Goal: Task Accomplishment & Management: Manage account settings

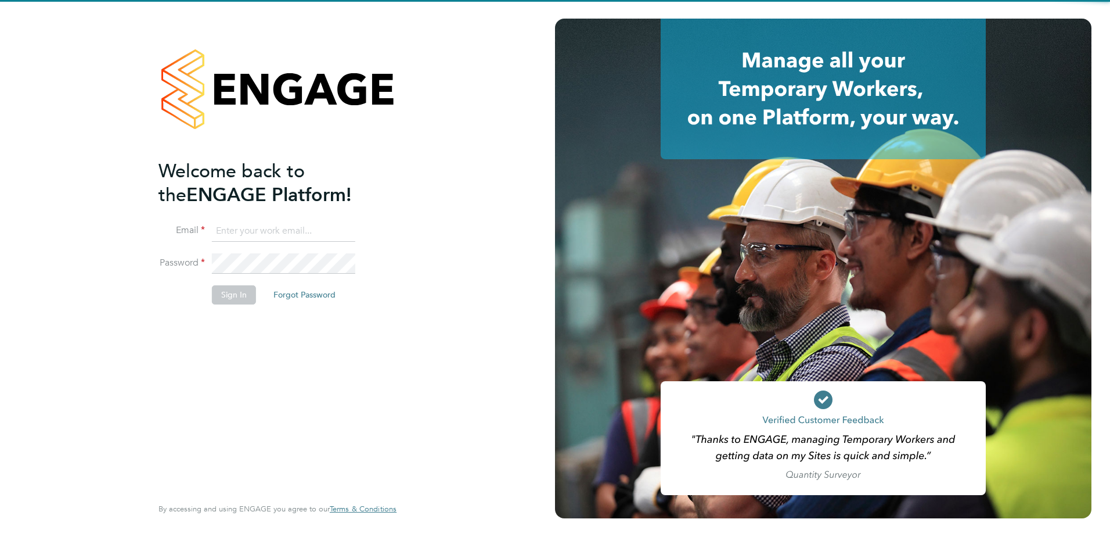
type input "ben.fraser@vistry.co.uk"
click at [222, 370] on div "Welcome back to the ENGAGE Platform! Email ben.fraser@vistry.co.uk Password Sig…" at bounding box center [272, 326] width 226 height 334
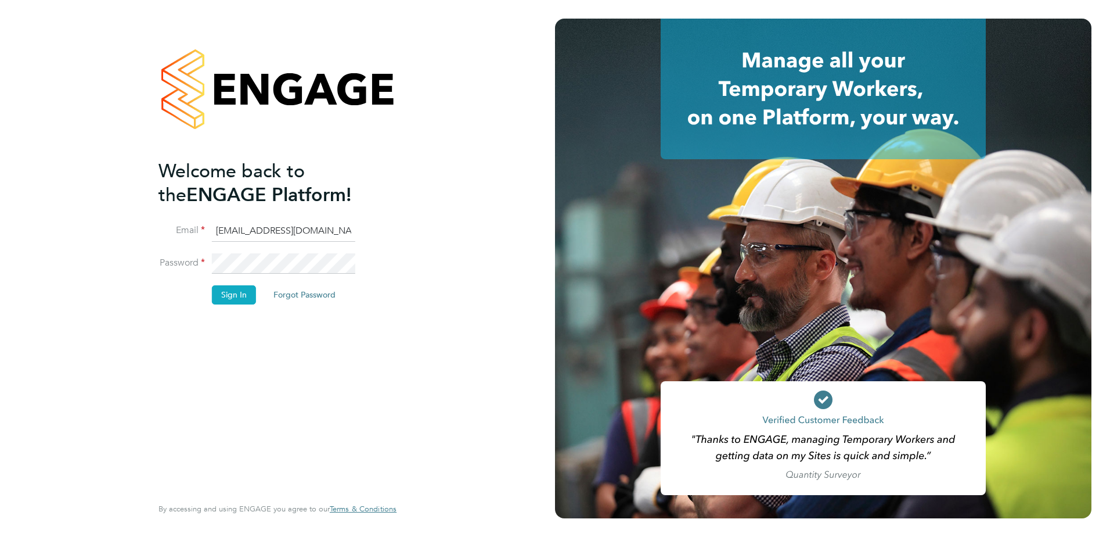
click at [232, 292] on button "Sign In" at bounding box center [234, 294] width 44 height 19
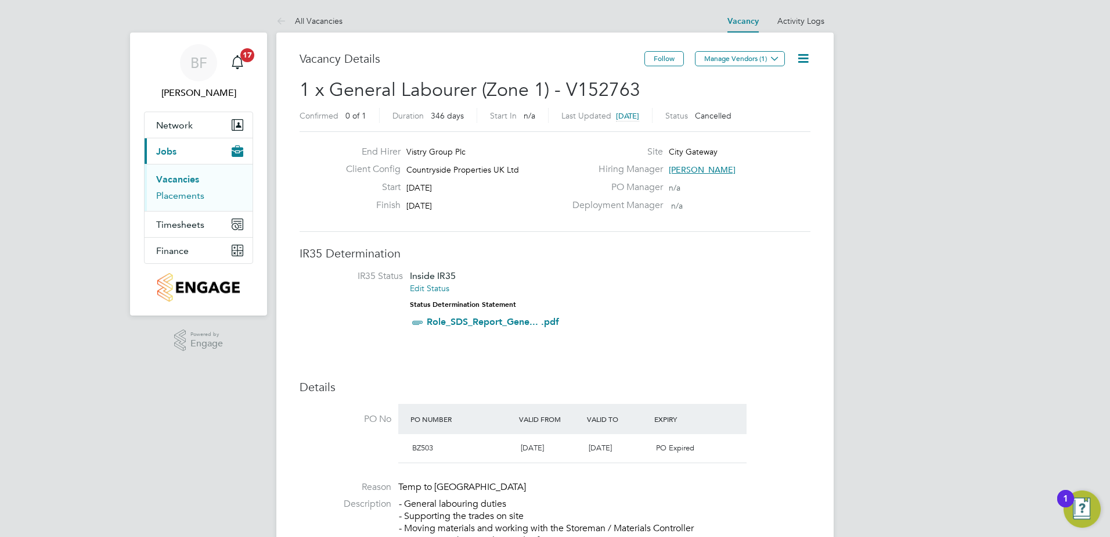
click at [186, 197] on link "Placements" at bounding box center [180, 195] width 48 height 11
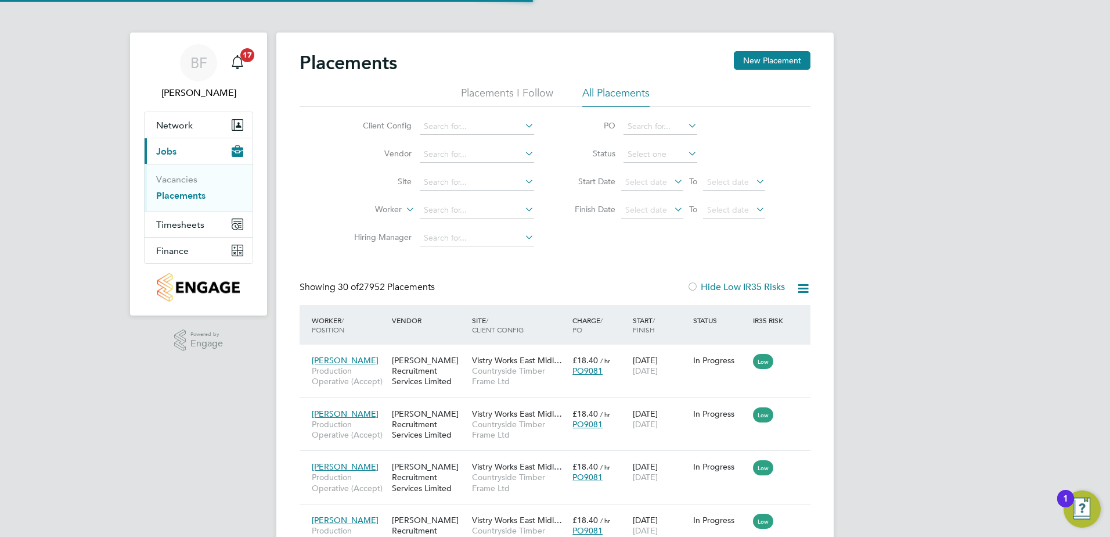
scroll to position [44, 101]
click at [449, 123] on input at bounding box center [477, 126] width 114 height 16
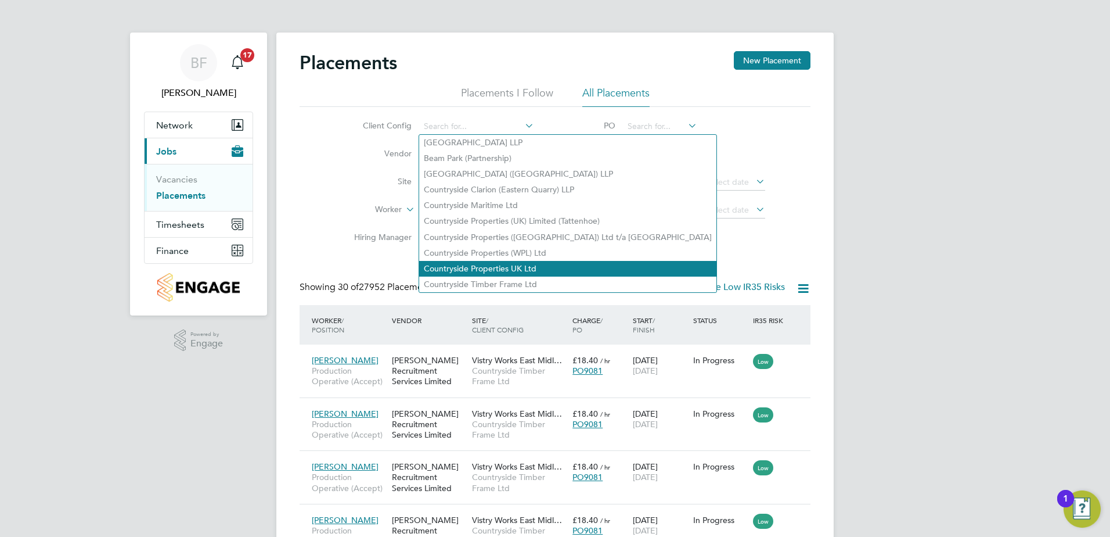
click at [485, 261] on li "Countryside Properties UK Ltd" at bounding box center [567, 269] width 297 height 16
type input "Countryside Properties UK Ltd"
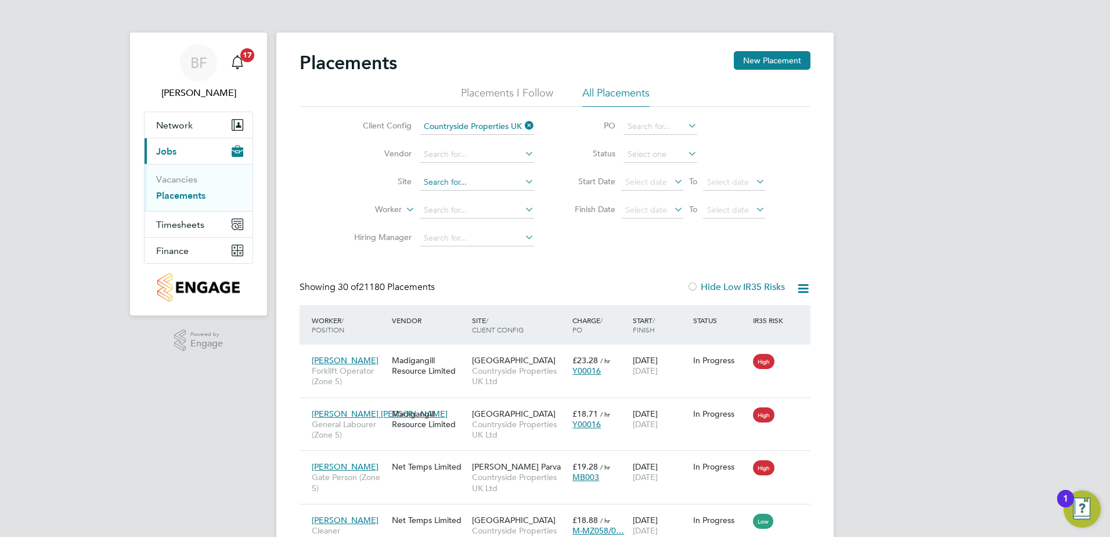
click at [456, 182] on input at bounding box center [477, 182] width 114 height 16
click at [449, 209] on li "City Gateway" at bounding box center [477, 214] width 116 height 16
type input "City Gateway"
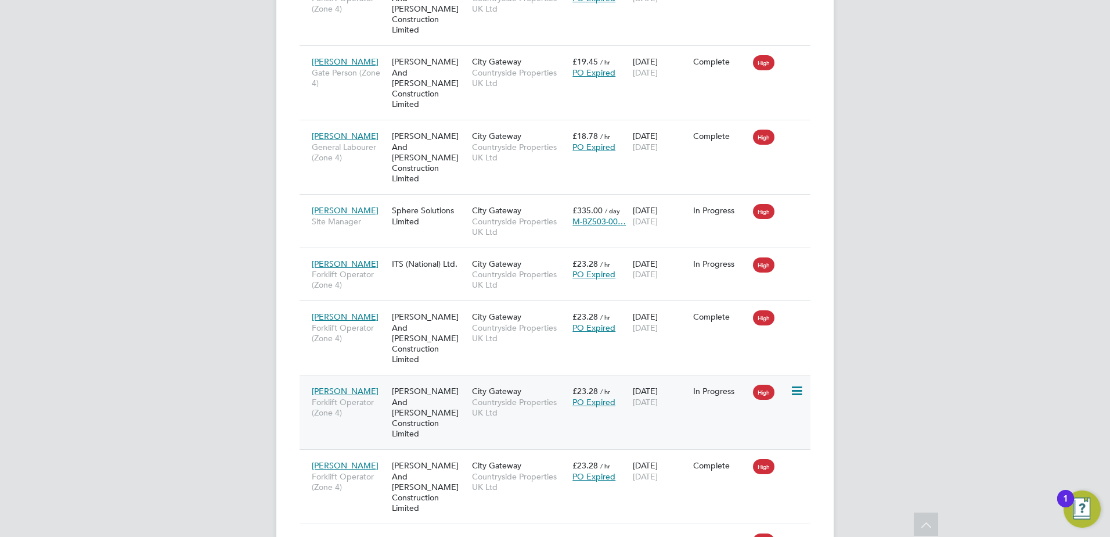
click at [348, 397] on span "Forklift Operator (Zone 4)" at bounding box center [349, 407] width 74 height 21
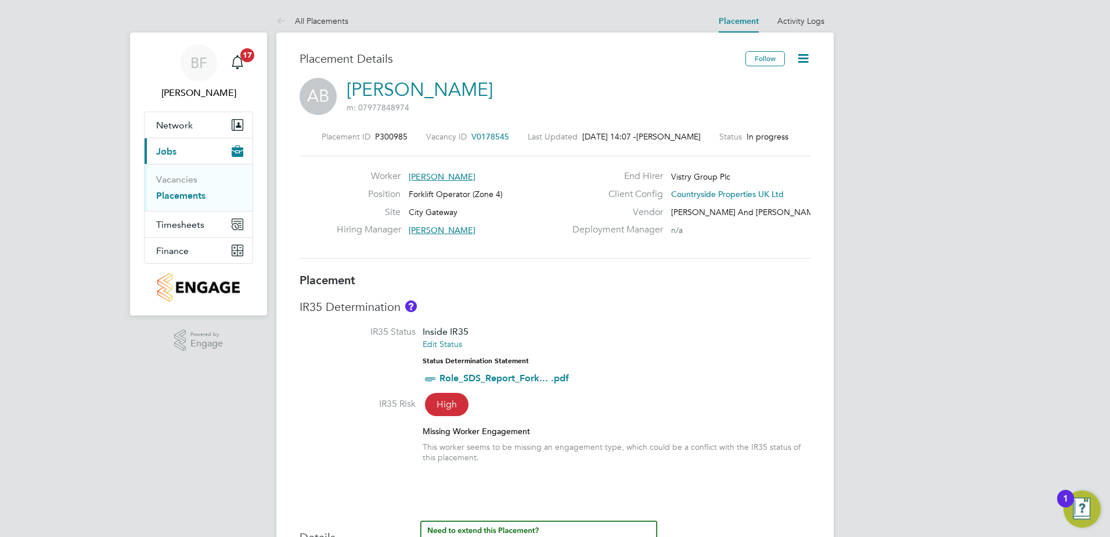
click at [701, 390] on li "IR35 Status Inside IR35 Edit Status Status Determination Statement Role_SDS_Rep…" at bounding box center [555, 361] width 511 height 71
click at [805, 55] on icon at bounding box center [803, 58] width 15 height 15
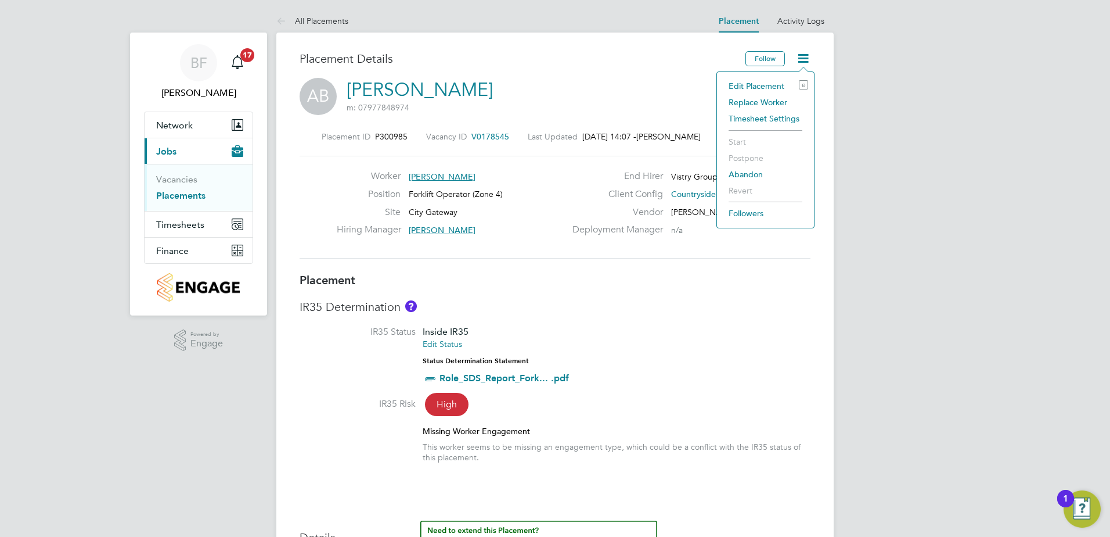
click at [758, 82] on li "Edit Placement e" at bounding box center [765, 86] width 85 height 16
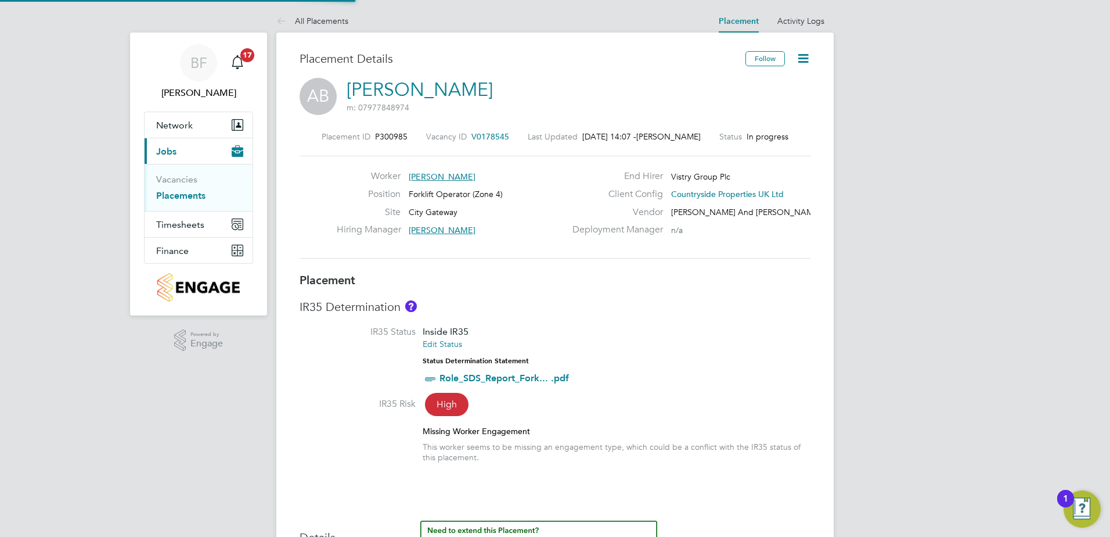
type input "Frazer Newsome"
type input "07 Aug 2025"
type input "31 Oct 2025"
type input "07:30"
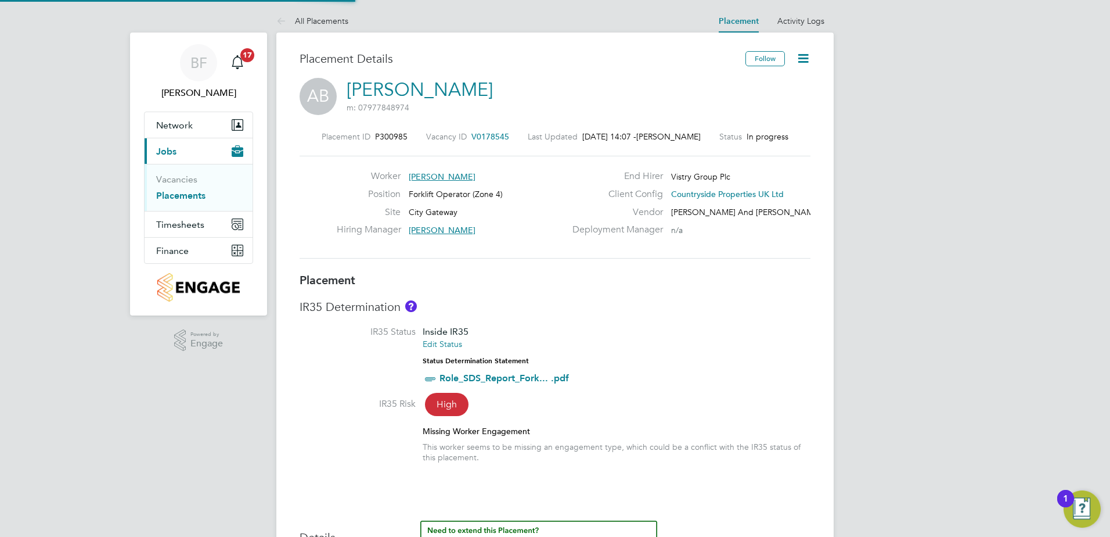
type input "16:30"
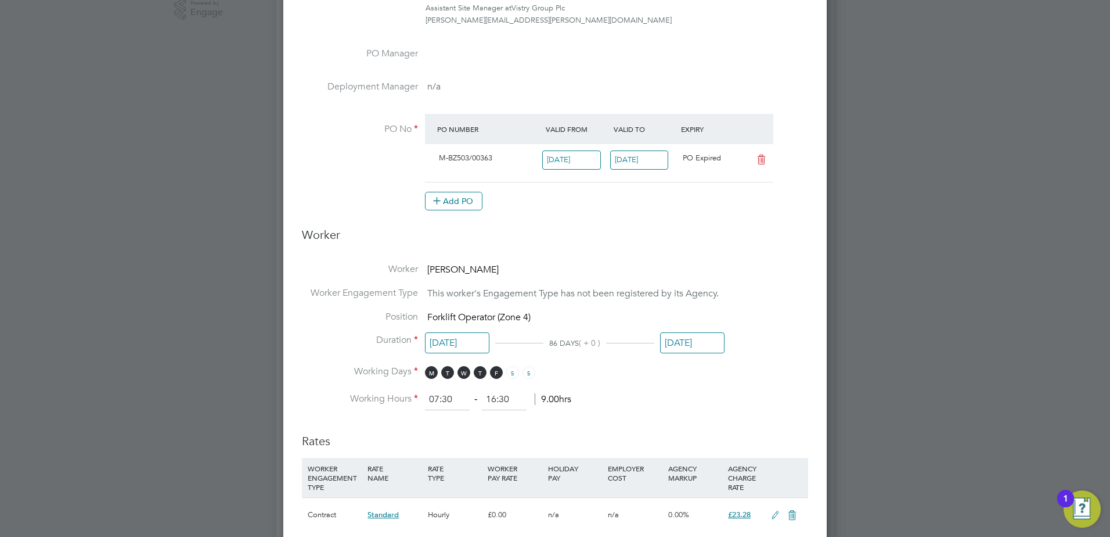
scroll to position [290, 0]
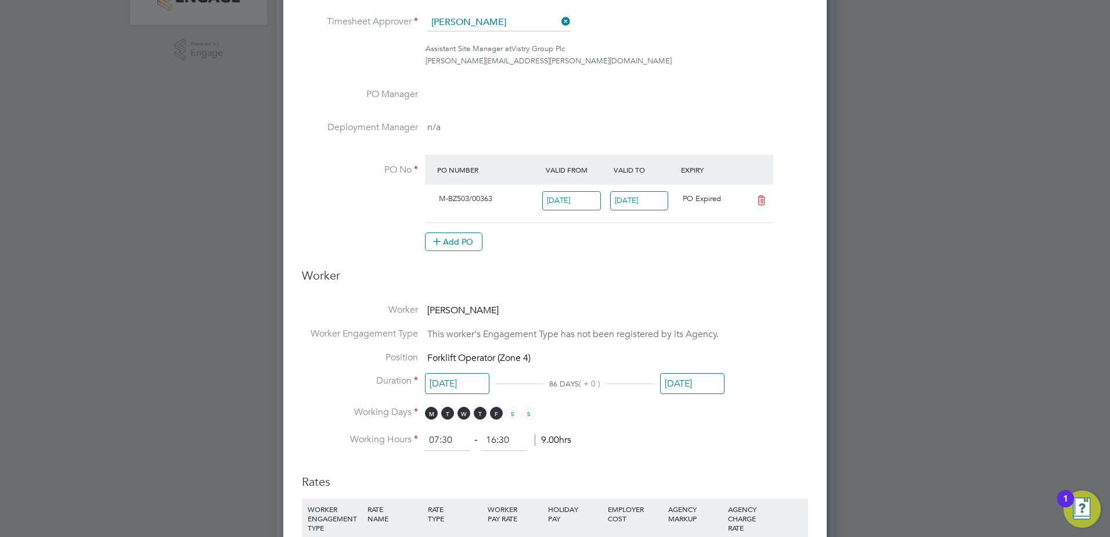
click at [639, 198] on input "12 Sep 2025" at bounding box center [639, 200] width 59 height 19
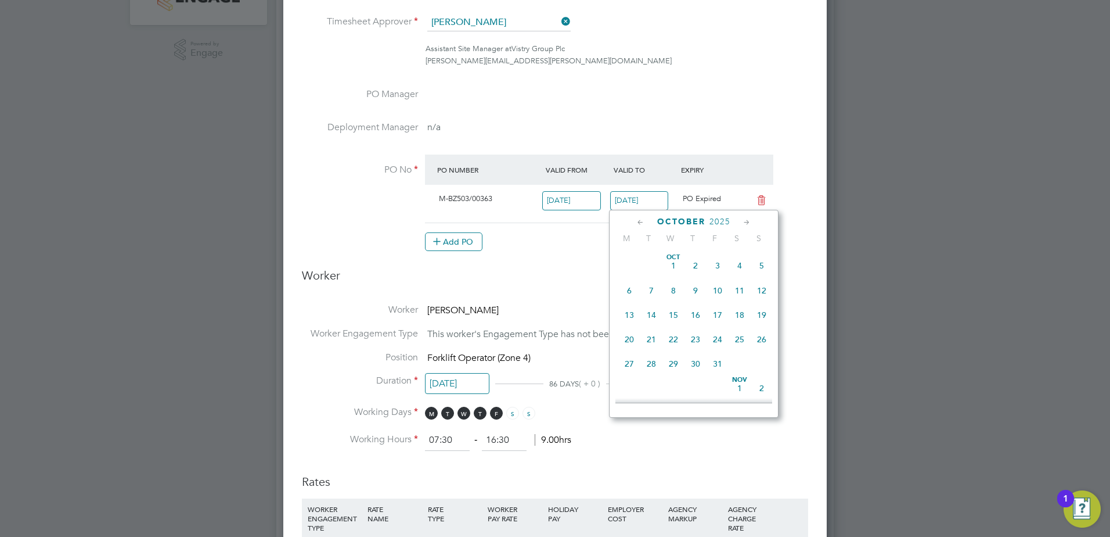
scroll to position [551, 0]
click at [718, 312] on span "24" at bounding box center [718, 301] width 22 height 22
type input "24 Oct 2025"
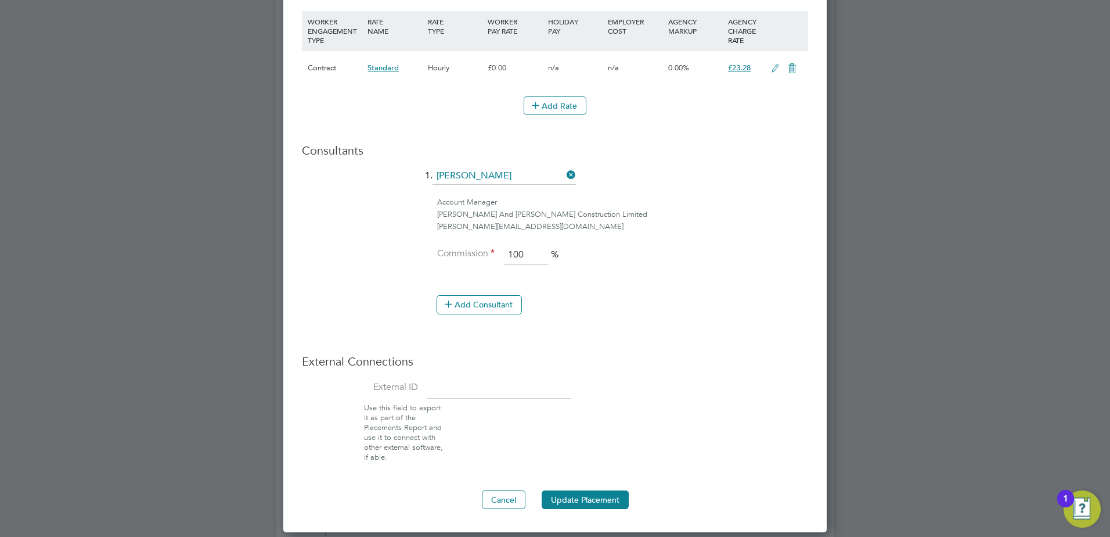
scroll to position [813, 0]
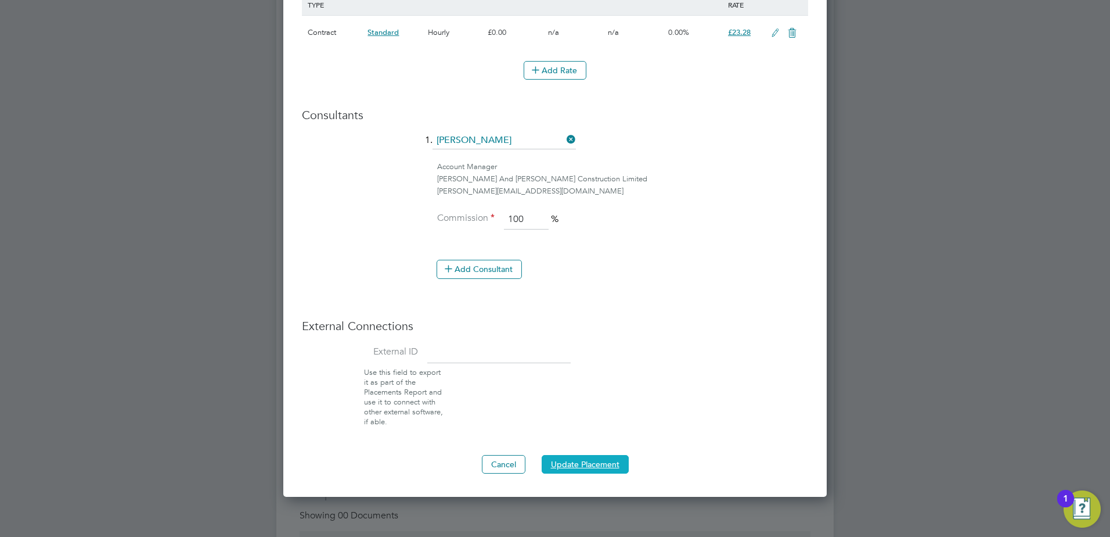
click at [580, 466] on button "Update Placement" at bounding box center [585, 464] width 87 height 19
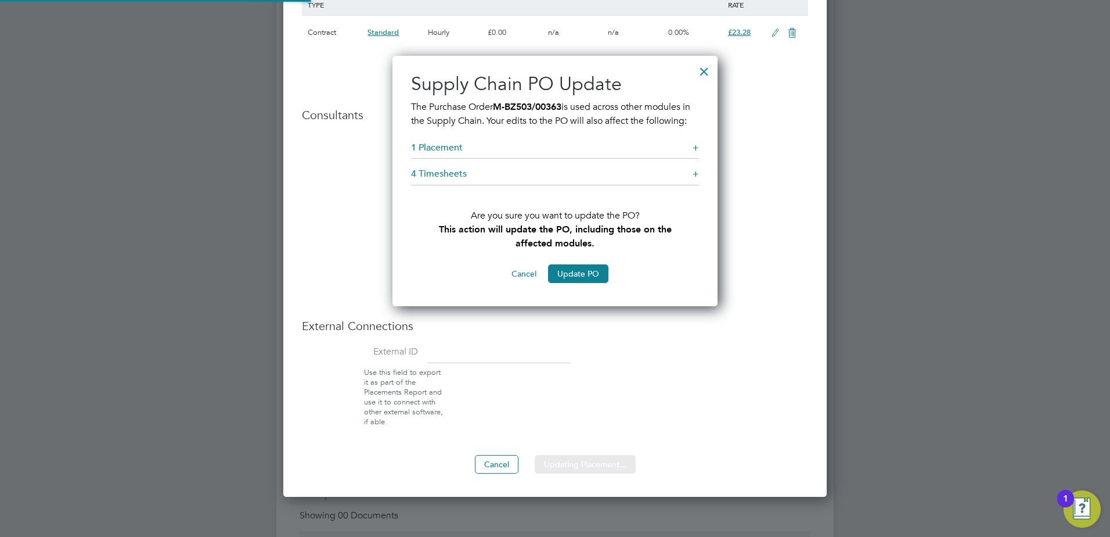
scroll to position [265, 326]
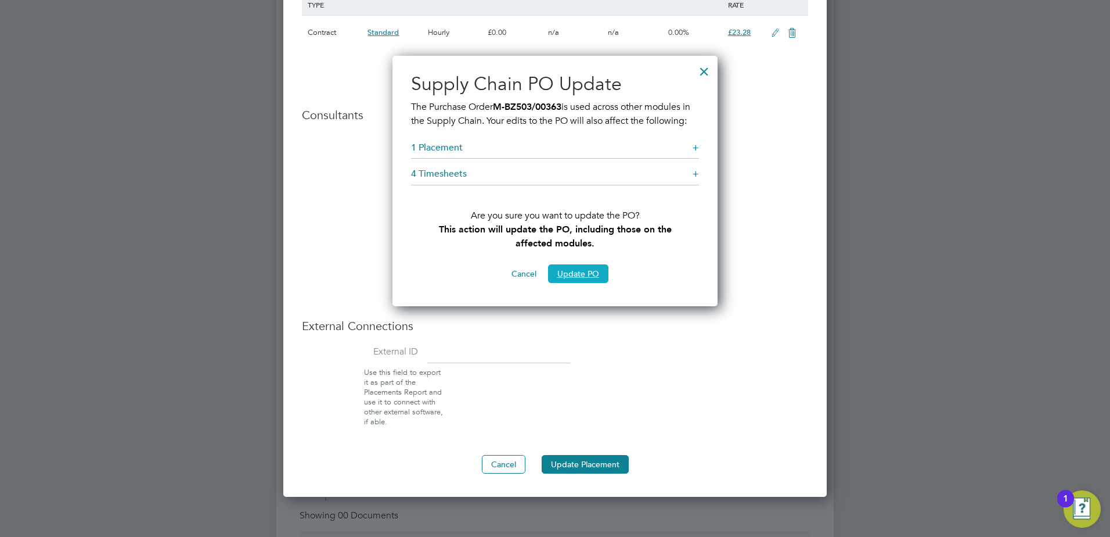
click at [573, 283] on button "Update PO" at bounding box center [578, 273] width 60 height 19
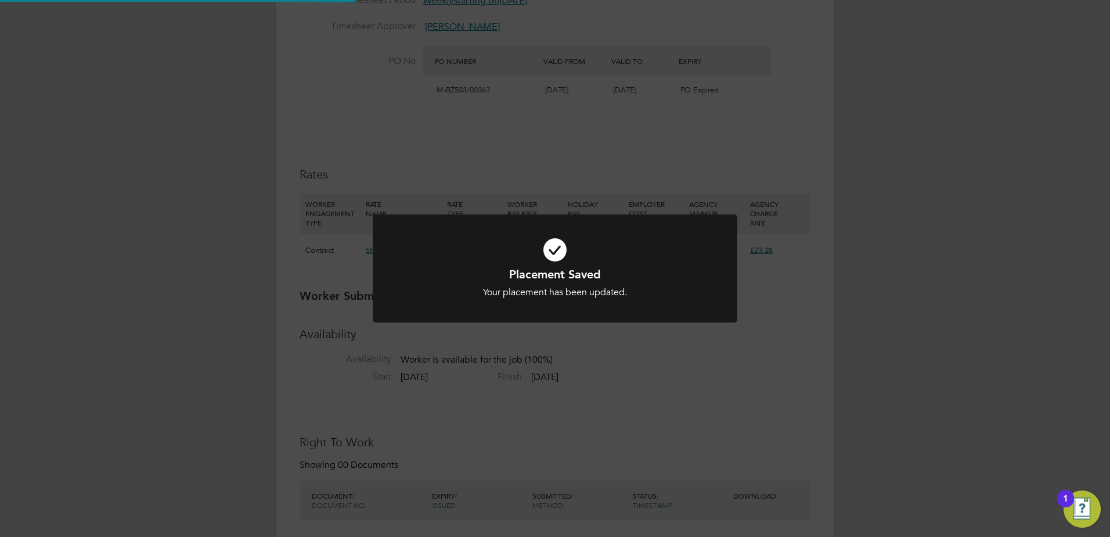
scroll to position [1285, 544]
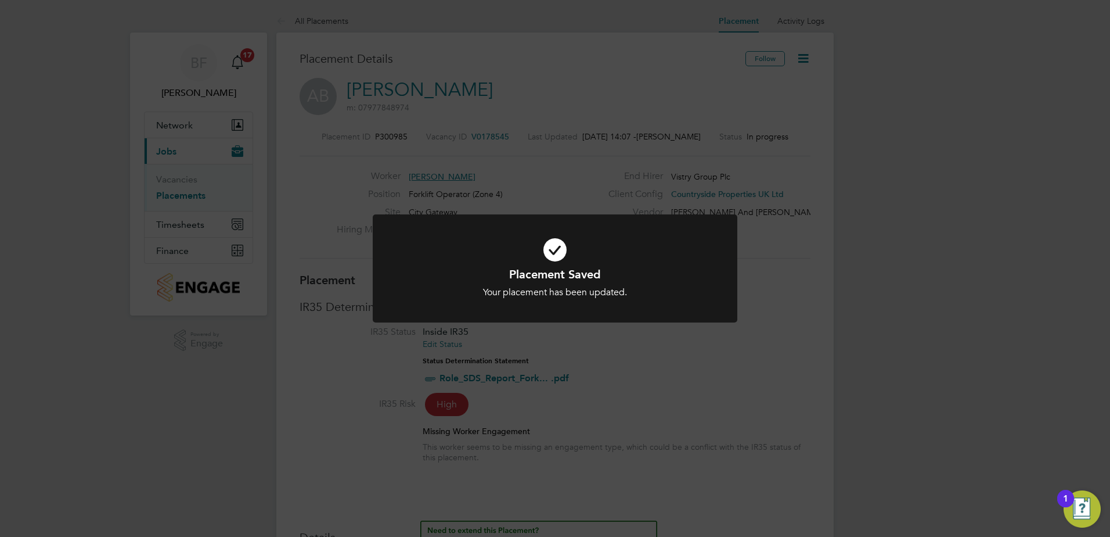
click at [713, 275] on div at bounding box center [555, 268] width 365 height 109
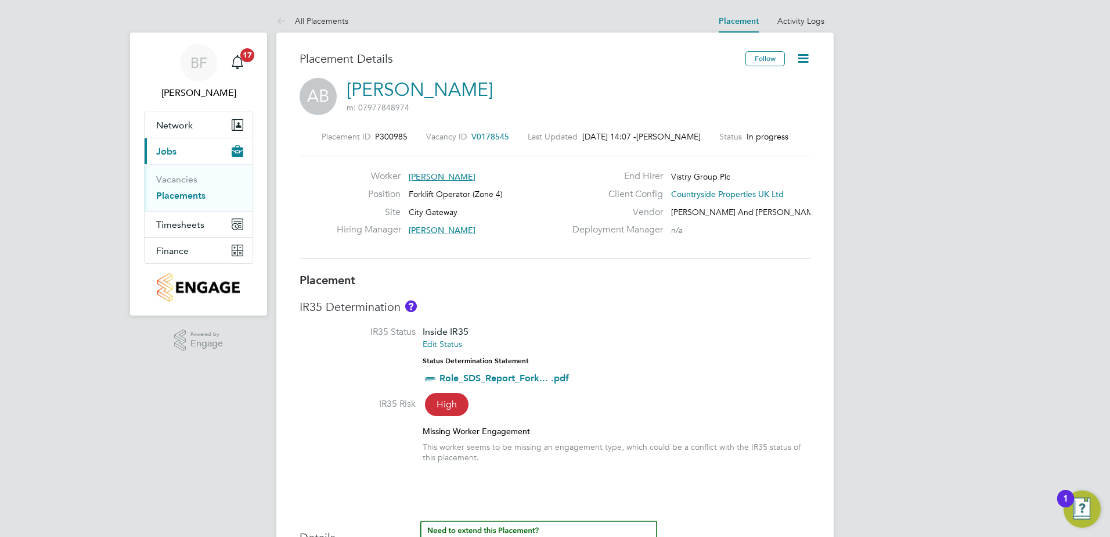
click at [724, 359] on li "IR35 Status Inside IR35 Edit Status Status Determination Statement Role_SDS_Rep…" at bounding box center [555, 361] width 511 height 71
click at [180, 195] on link "Placements" at bounding box center [180, 195] width 49 height 11
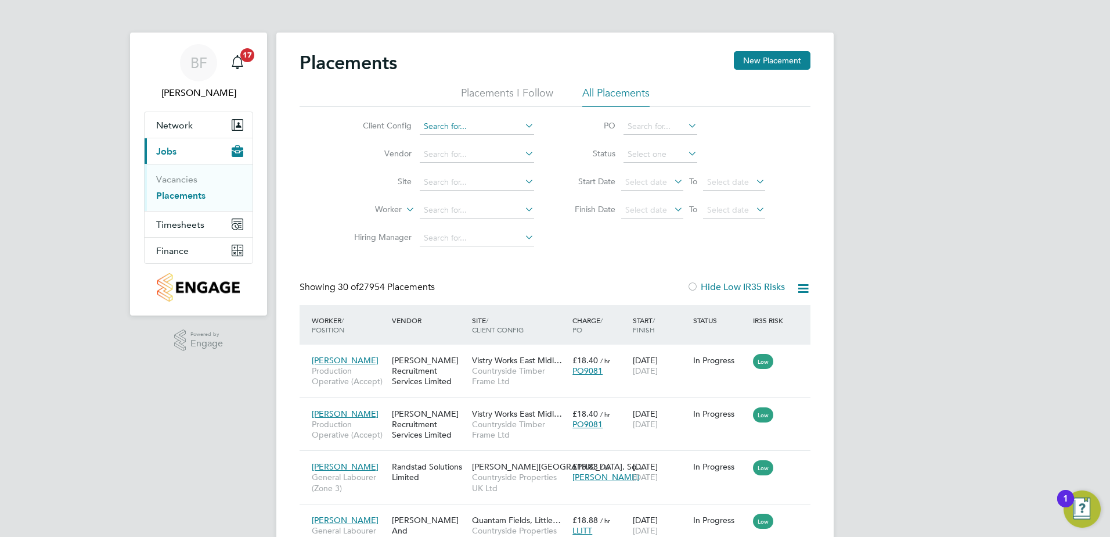
click at [449, 126] on input at bounding box center [477, 126] width 114 height 16
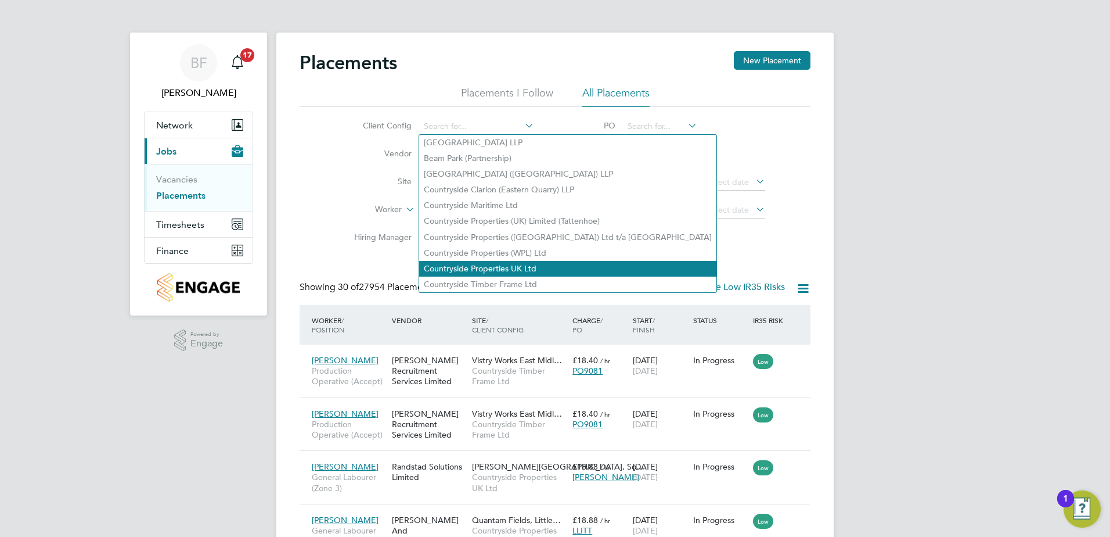
click at [474, 261] on li "Countryside Properties UK Ltd" at bounding box center [567, 269] width 297 height 16
type input "Countryside Properties UK Ltd"
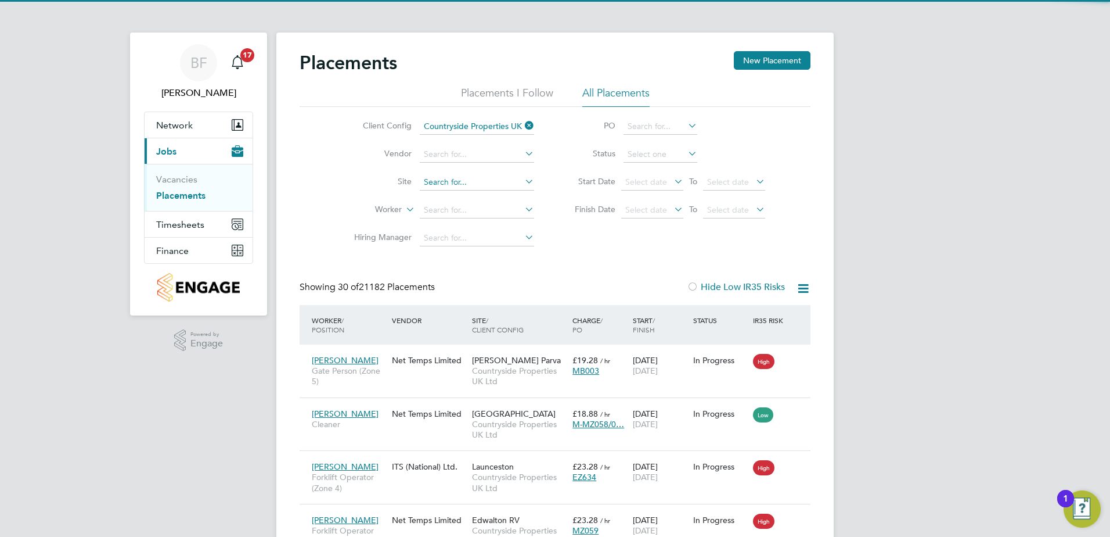
click at [443, 177] on input at bounding box center [477, 182] width 114 height 16
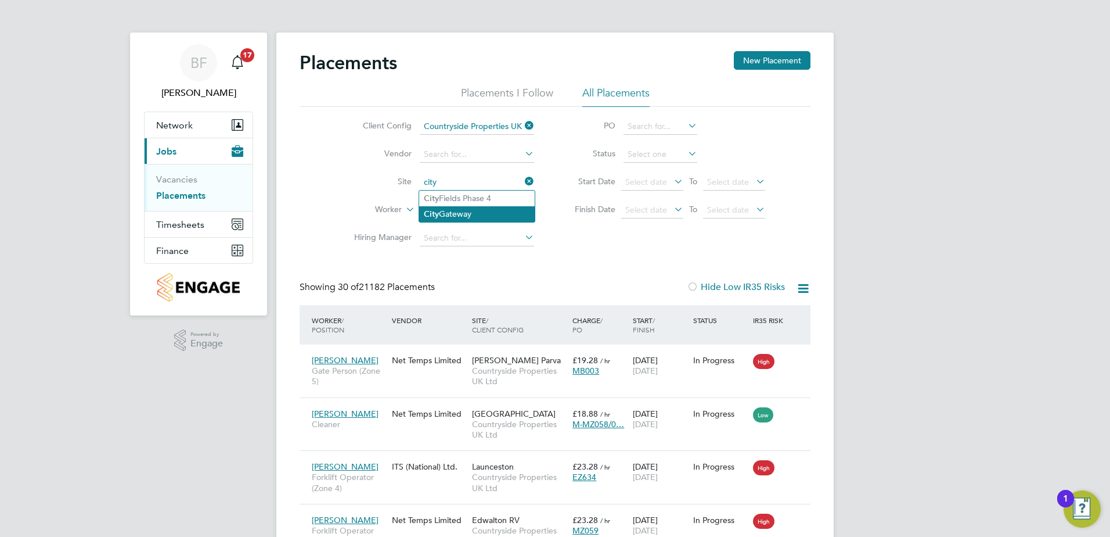
type input "city"
click at [450, 183] on input at bounding box center [477, 182] width 114 height 16
click at [434, 211] on b "City" at bounding box center [431, 214] width 15 height 10
type input "City Gateway"
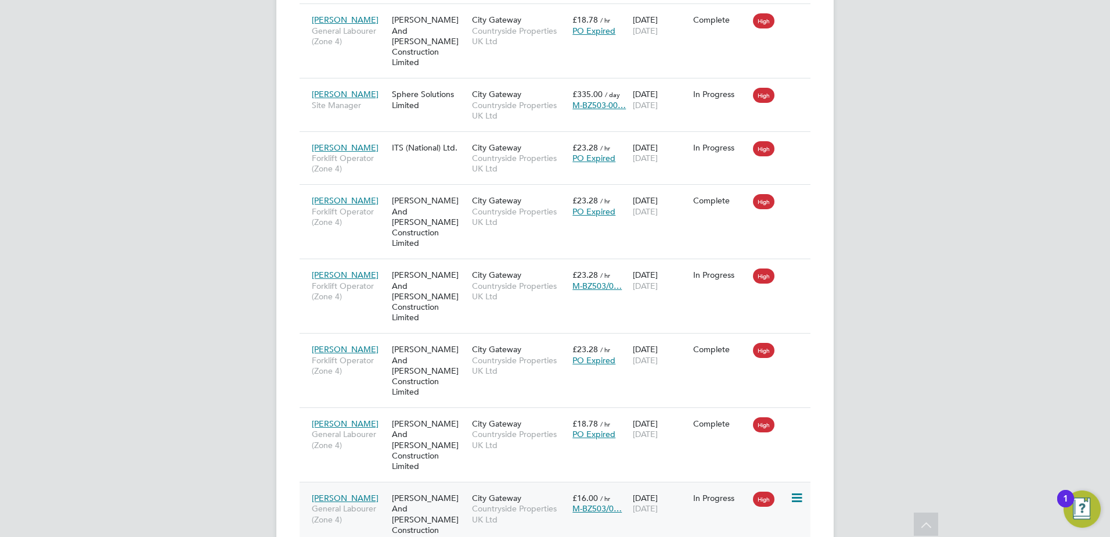
click at [349, 487] on div "Kai Collingwood General Labourer (Zone 4)" at bounding box center [349, 509] width 80 height 44
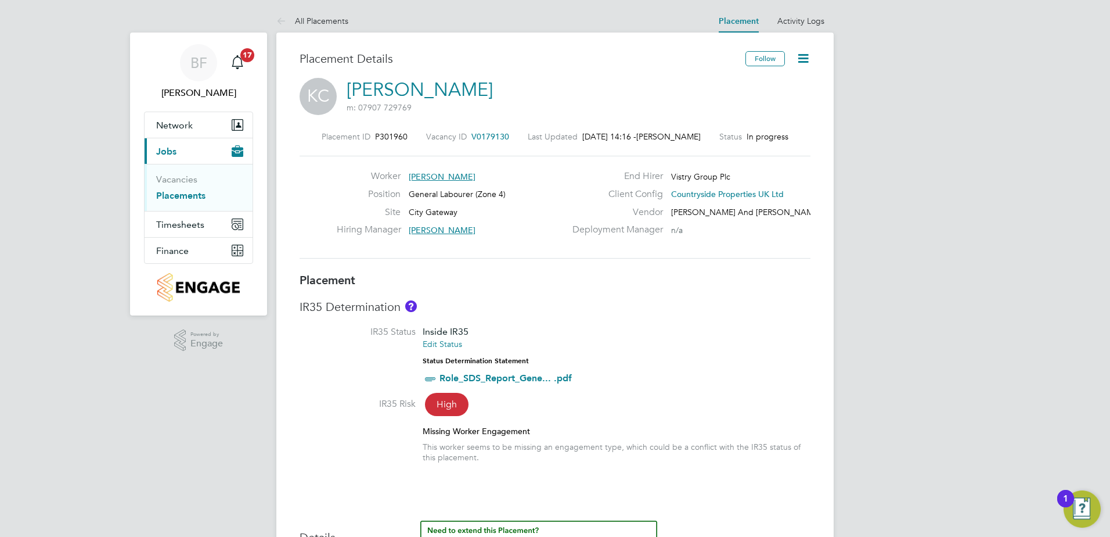
click at [801, 55] on icon at bounding box center [803, 58] width 15 height 15
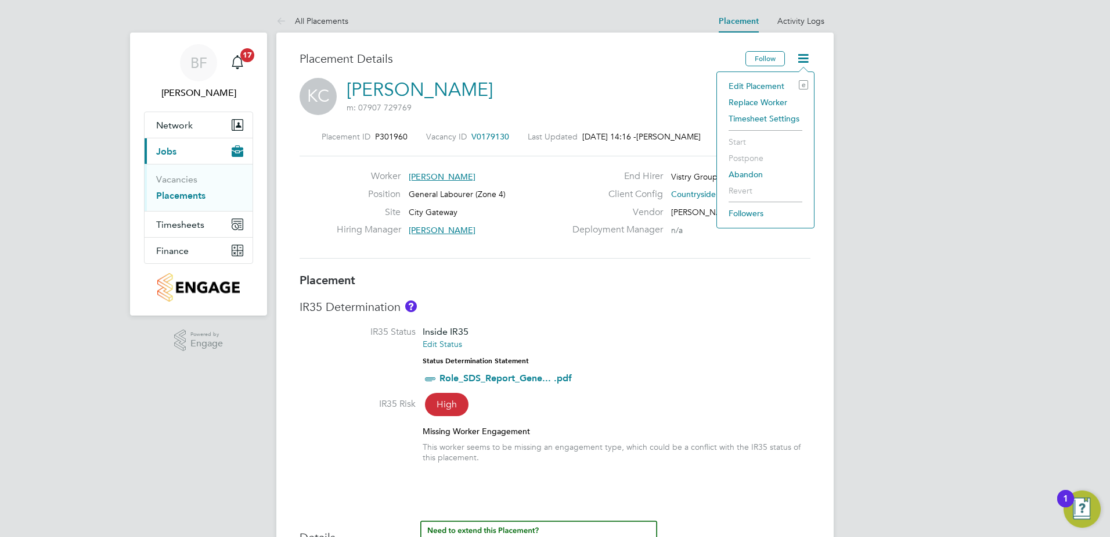
click at [749, 85] on li "Edit Placement e" at bounding box center [765, 86] width 85 height 16
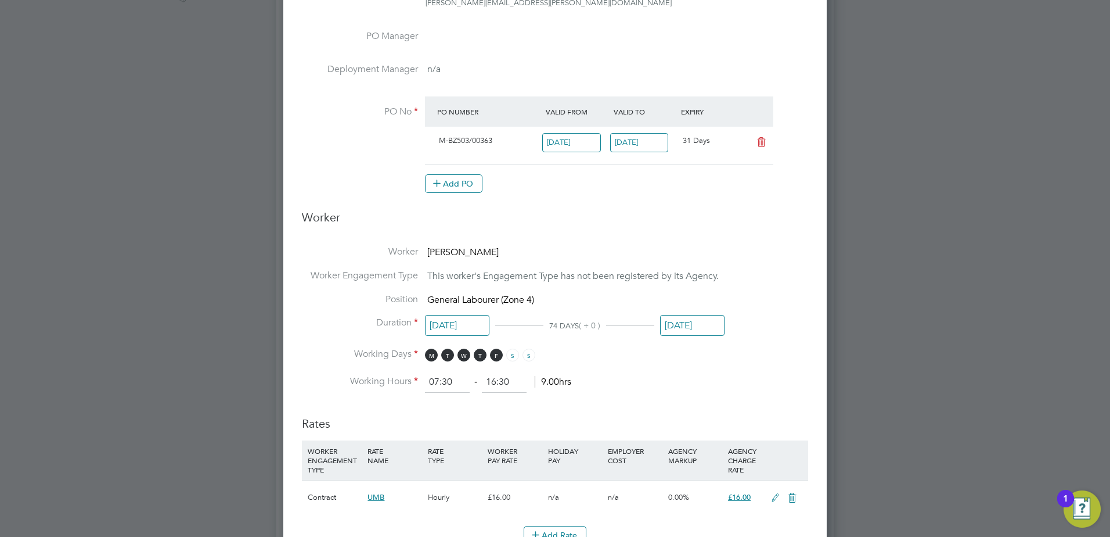
click at [631, 139] on input "24 Oct 2025" at bounding box center [639, 142] width 59 height 19
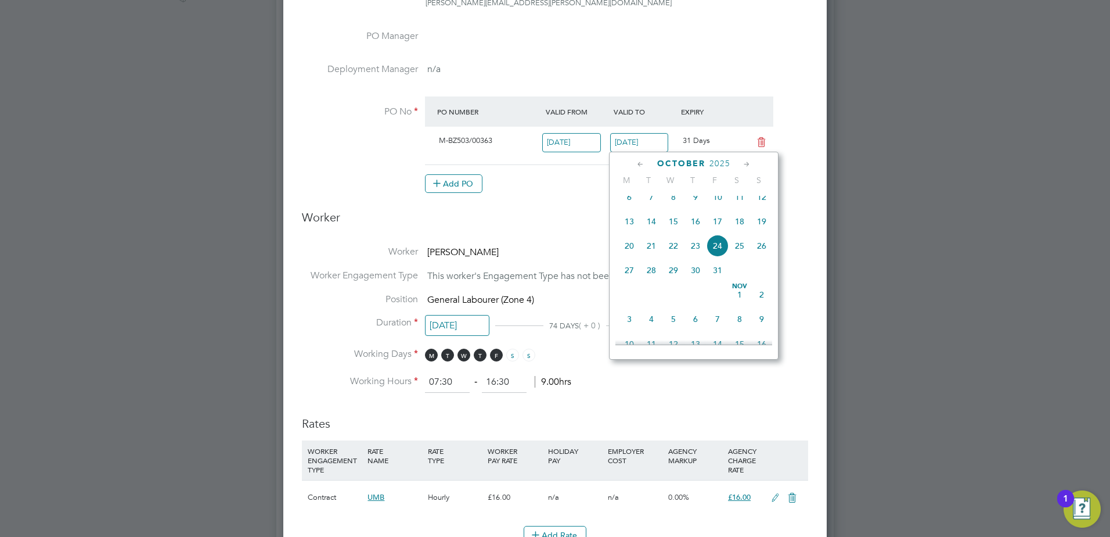
click at [716, 254] on span "24" at bounding box center [718, 246] width 22 height 22
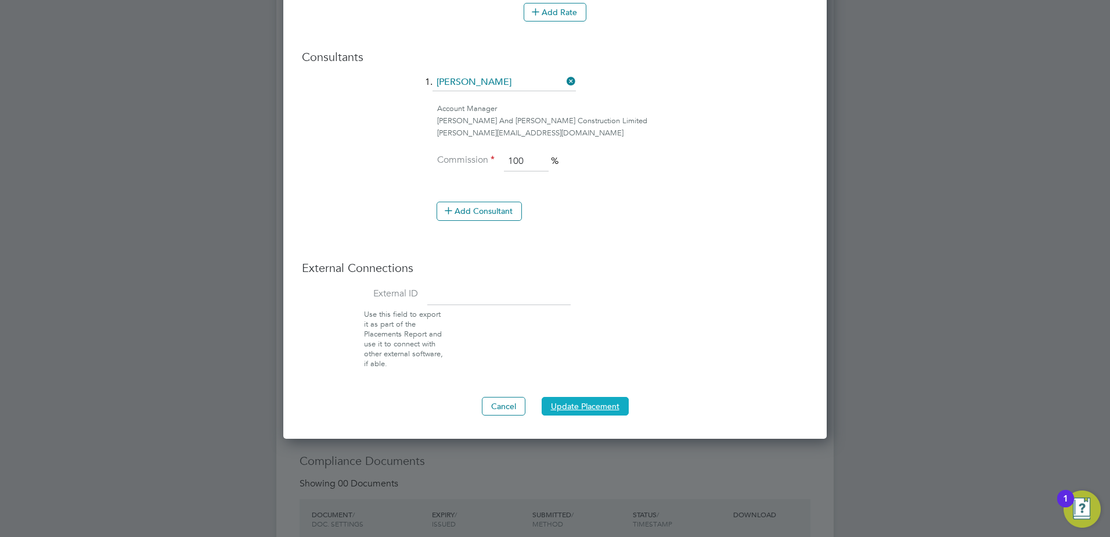
click at [590, 405] on button "Update Placement" at bounding box center [585, 406] width 87 height 19
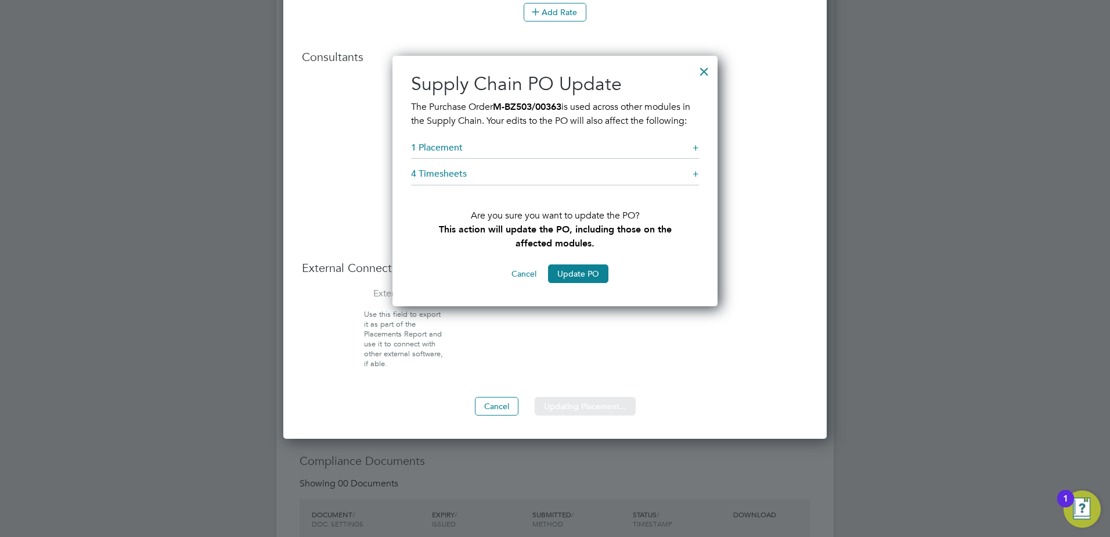
click at [580, 283] on div "Sorry, we are having problems connecting to our services." at bounding box center [554, 151] width 557 height 2026
click at [580, 283] on button "Update PO" at bounding box center [578, 273] width 60 height 19
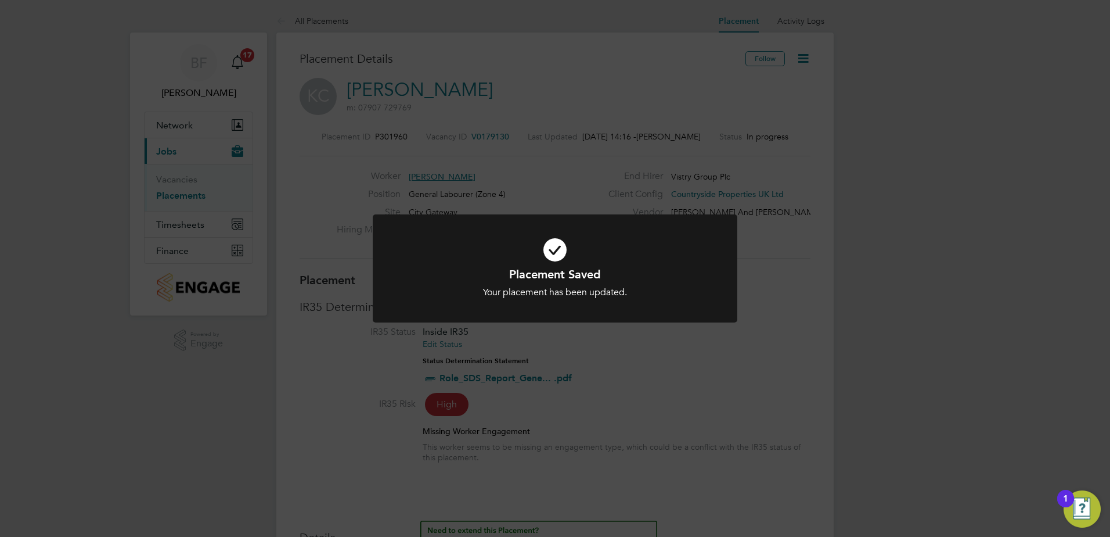
click at [747, 313] on div "Placement Saved Your placement has been updated. Cancel Okay" at bounding box center [555, 268] width 1110 height 537
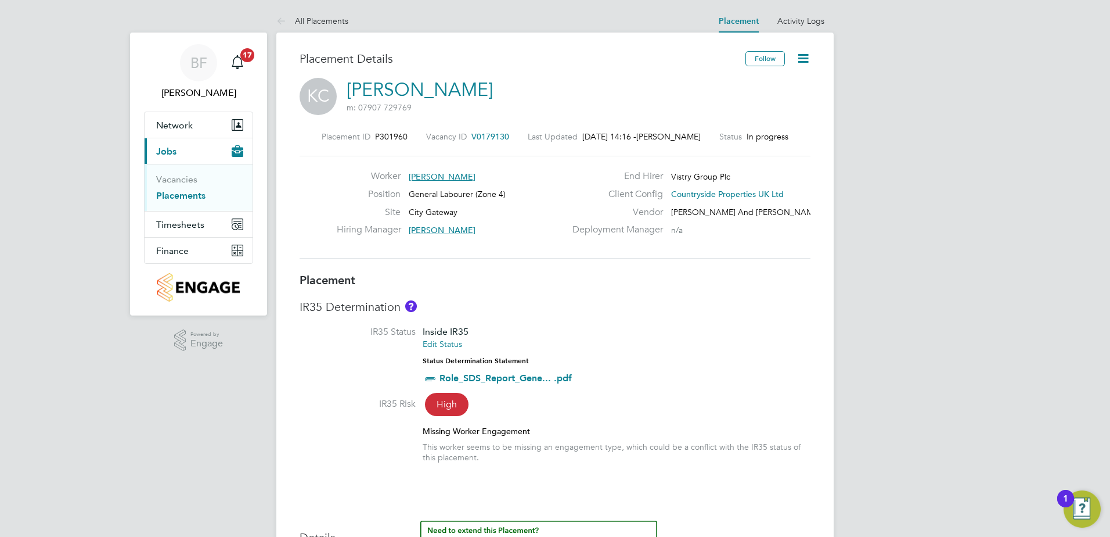
click at [807, 57] on icon at bounding box center [803, 58] width 15 height 15
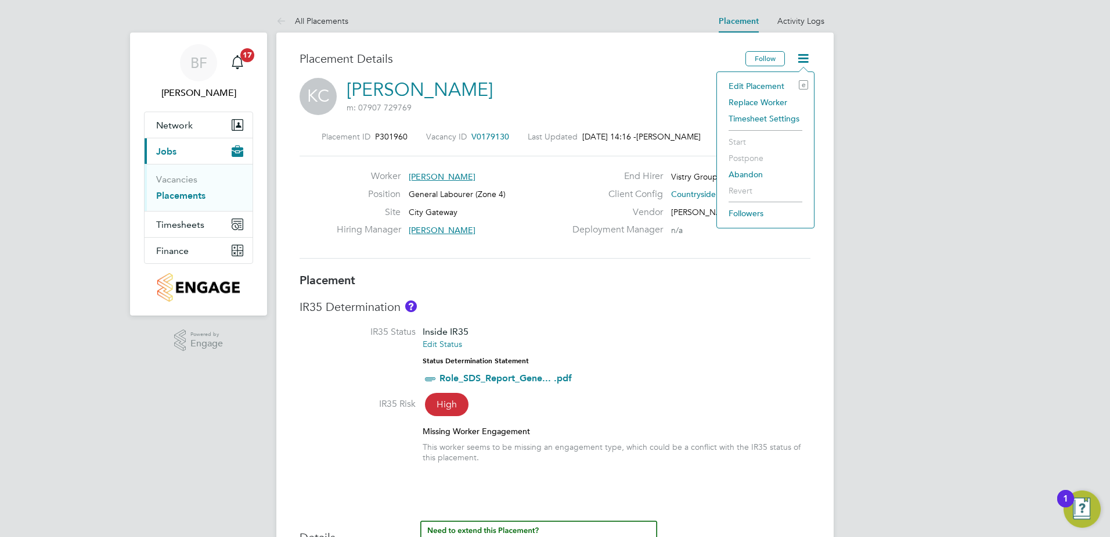
click at [744, 83] on li "Edit Placement e" at bounding box center [765, 86] width 85 height 16
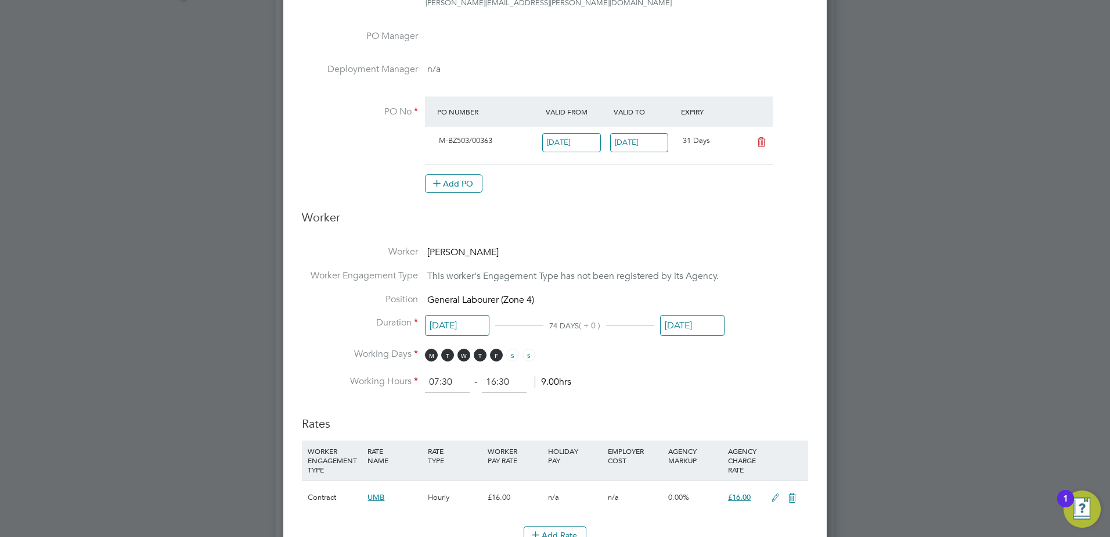
click at [638, 143] on input "24 Oct 2025" at bounding box center [639, 142] width 59 height 19
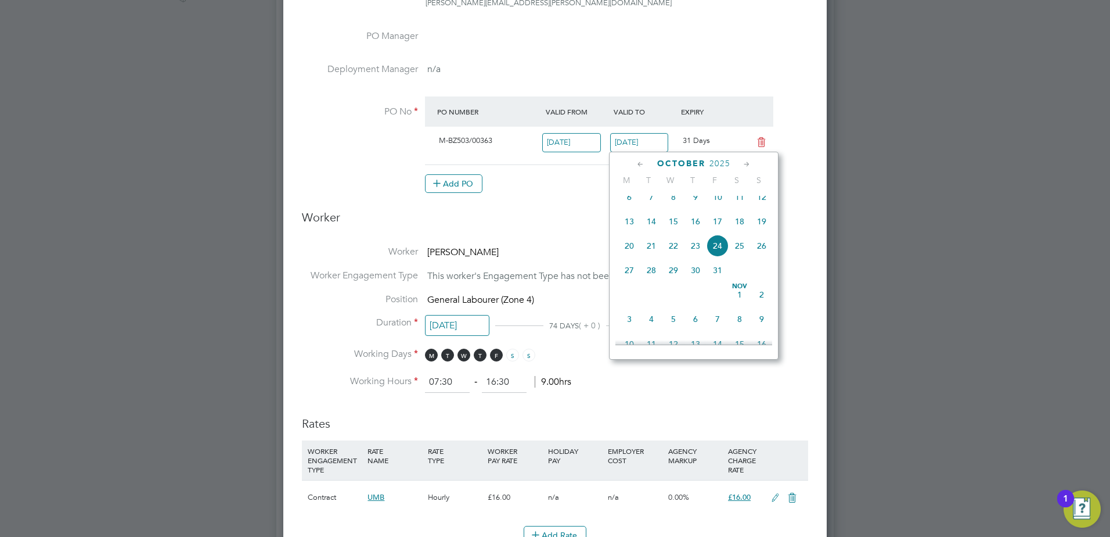
click at [738, 252] on span "25" at bounding box center [740, 246] width 22 height 22
type input "25 Oct 2025"
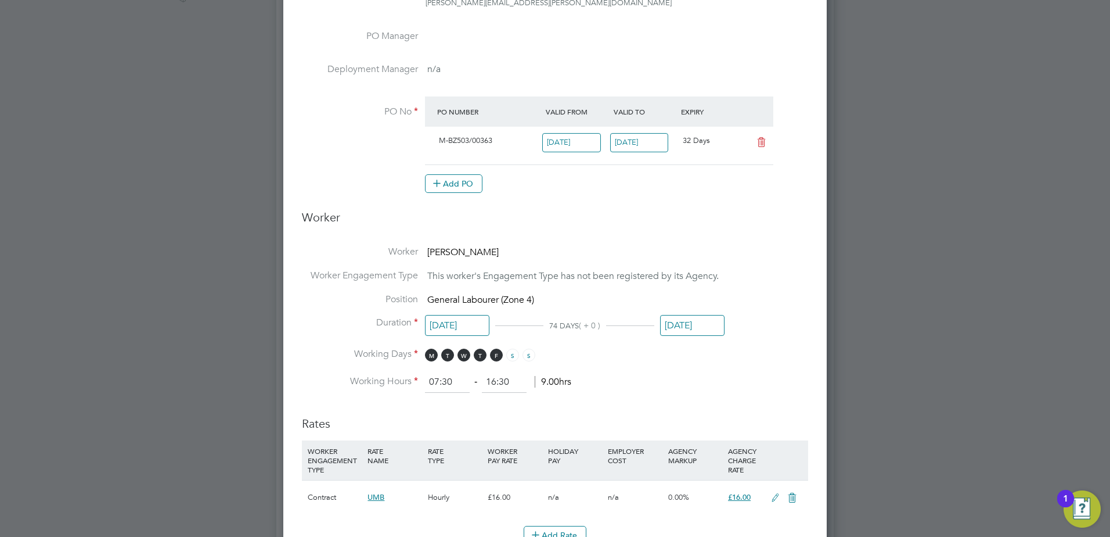
click at [753, 348] on li "Working Days M T W T F S S" at bounding box center [555, 360] width 506 height 24
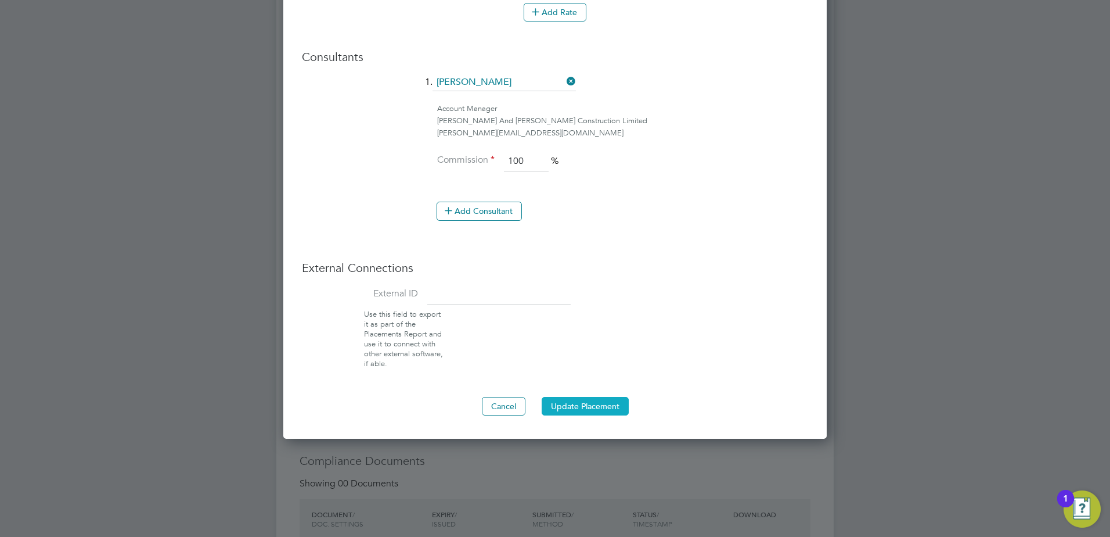
click at [595, 404] on button "Update Placement" at bounding box center [585, 406] width 87 height 19
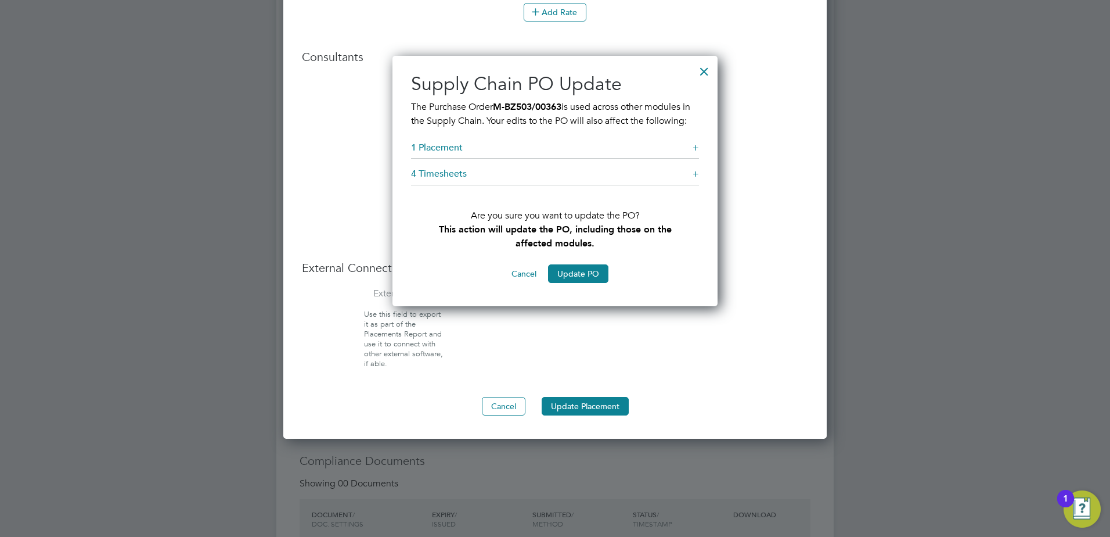
click at [696, 154] on div "+" at bounding box center [696, 148] width 6 height 12
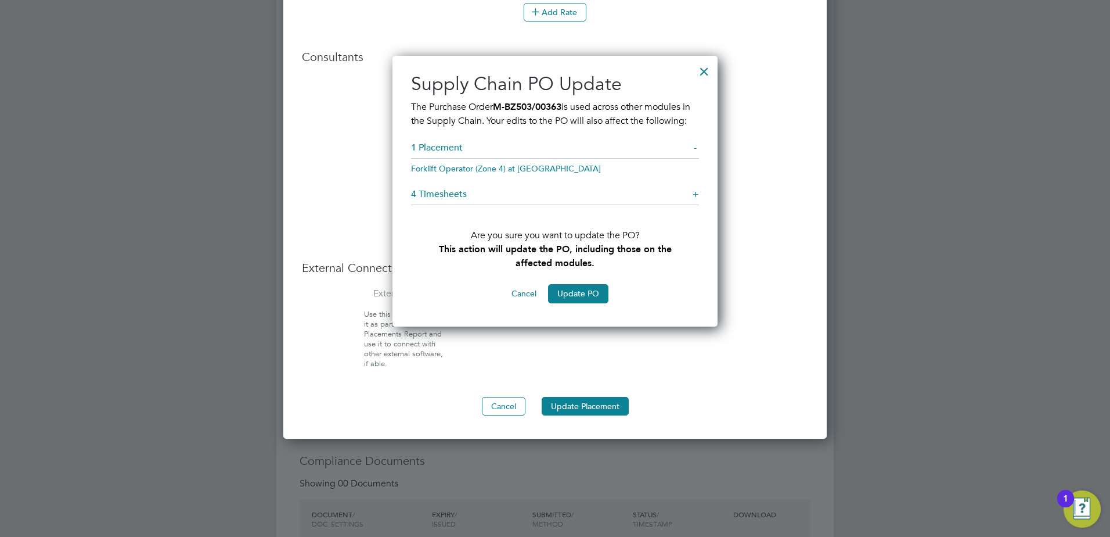
click at [695, 200] on div "+" at bounding box center [696, 194] width 6 height 12
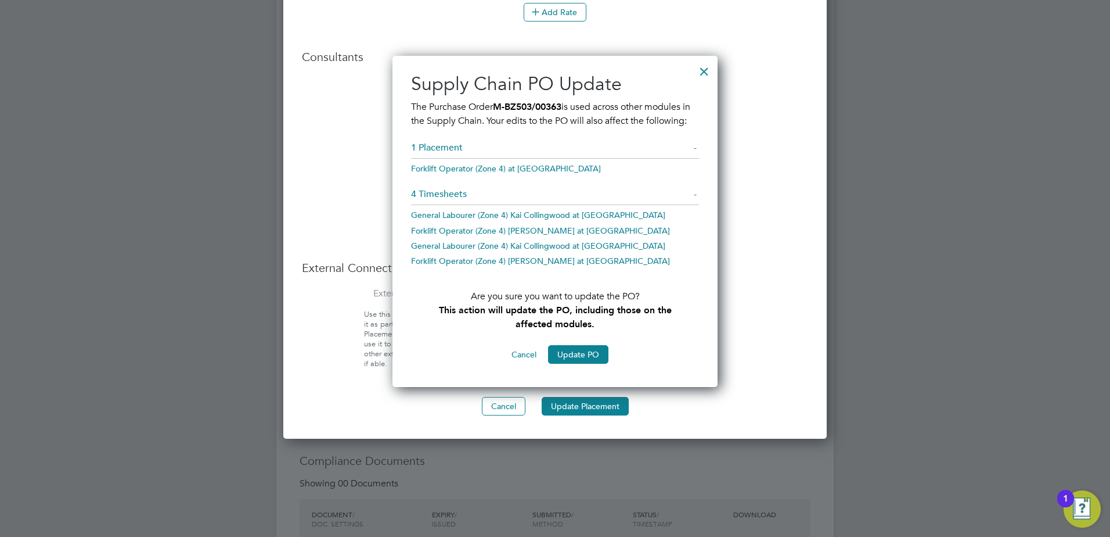
click at [556, 220] on link "General Labourer (Zone 4) Kai Collingwood at City Gateway" at bounding box center [538, 215] width 254 height 10
click at [572, 364] on button "Update PO" at bounding box center [578, 354] width 60 height 19
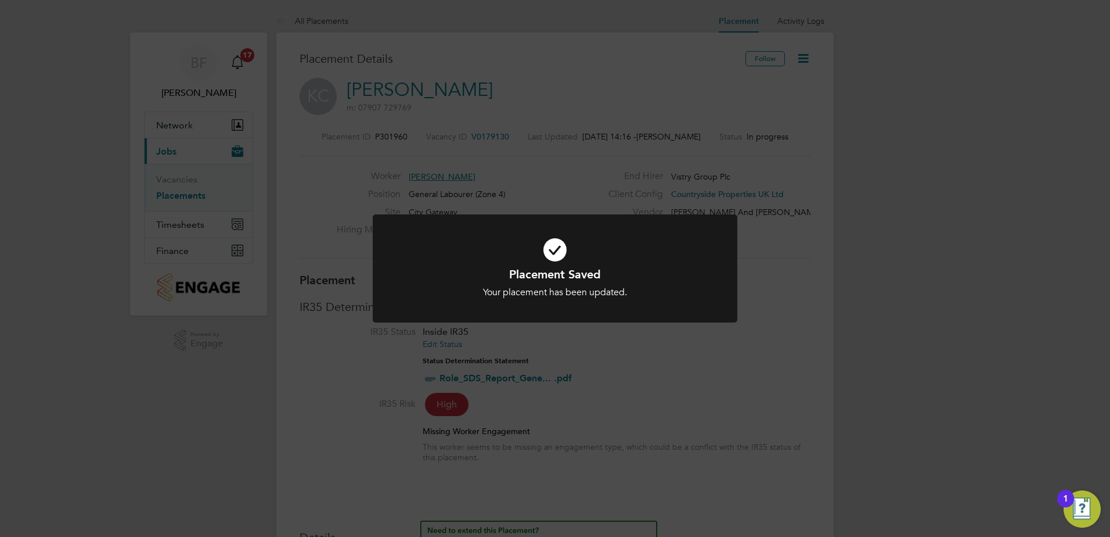
click at [779, 301] on div "Placement Saved Your placement has been updated. Cancel Okay" at bounding box center [555, 268] width 1110 height 537
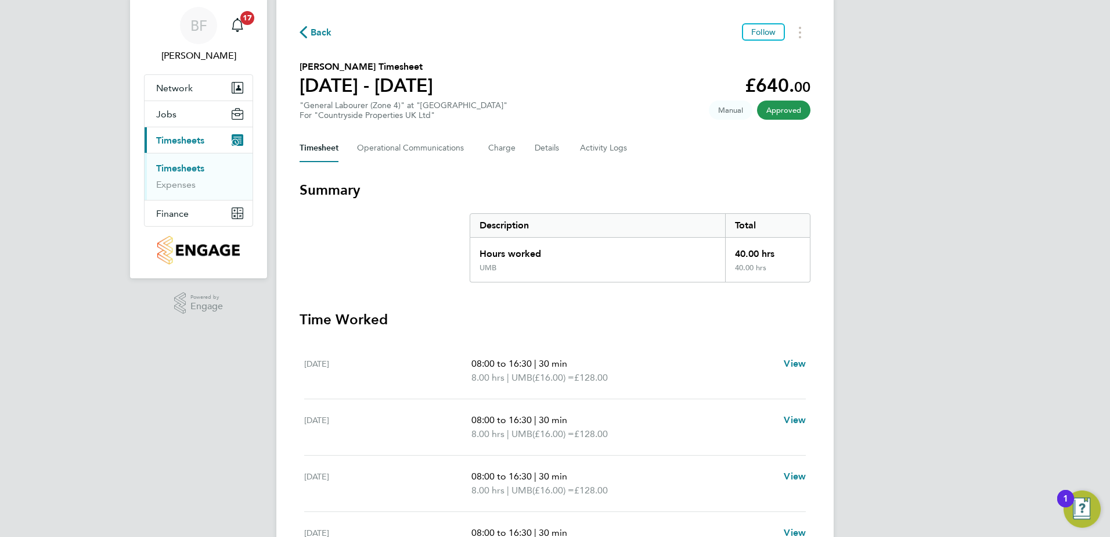
scroll to position [58, 0]
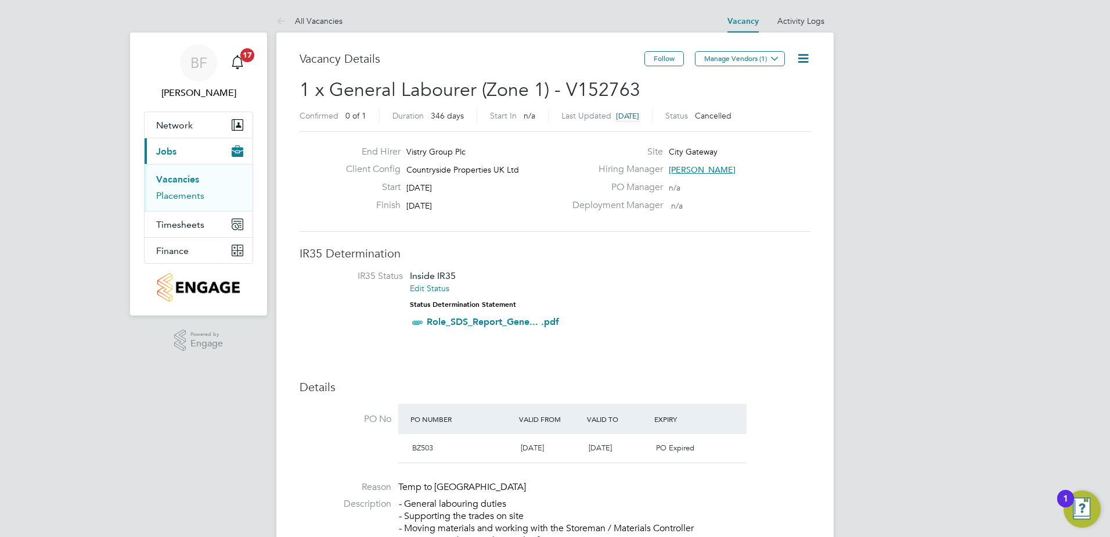
click at [178, 192] on link "Placements" at bounding box center [180, 195] width 48 height 11
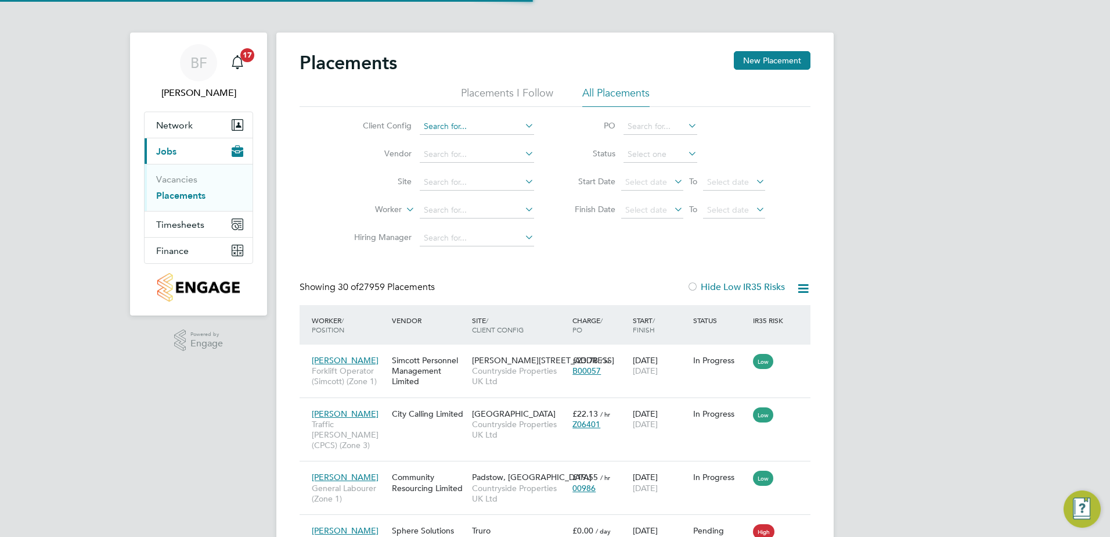
scroll to position [44, 81]
click at [474, 132] on input at bounding box center [477, 126] width 114 height 16
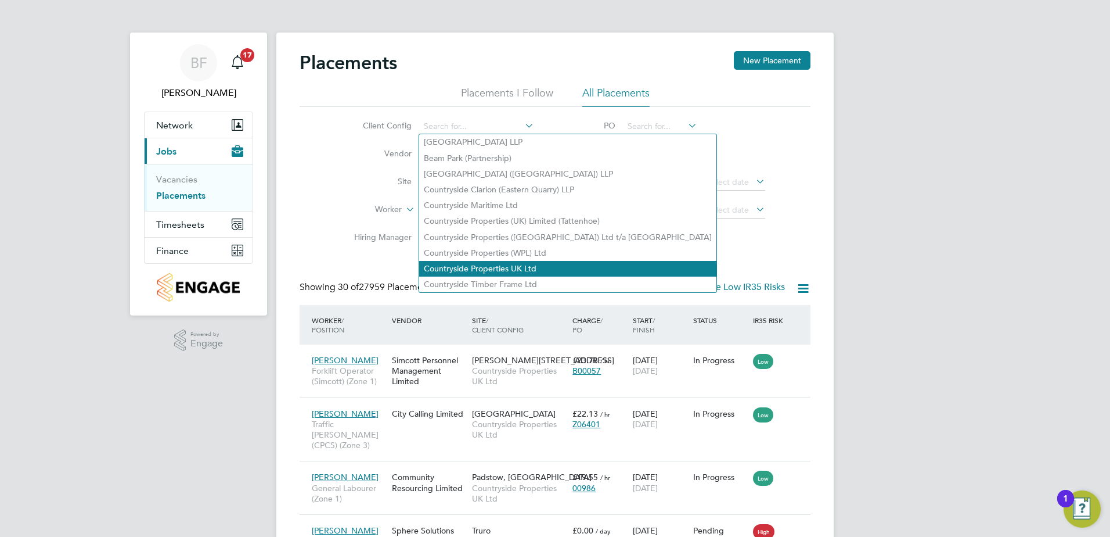
click at [503, 263] on li "Countryside Properties UK Ltd" at bounding box center [567, 269] width 297 height 16
type input "Countryside Properties UK Ltd"
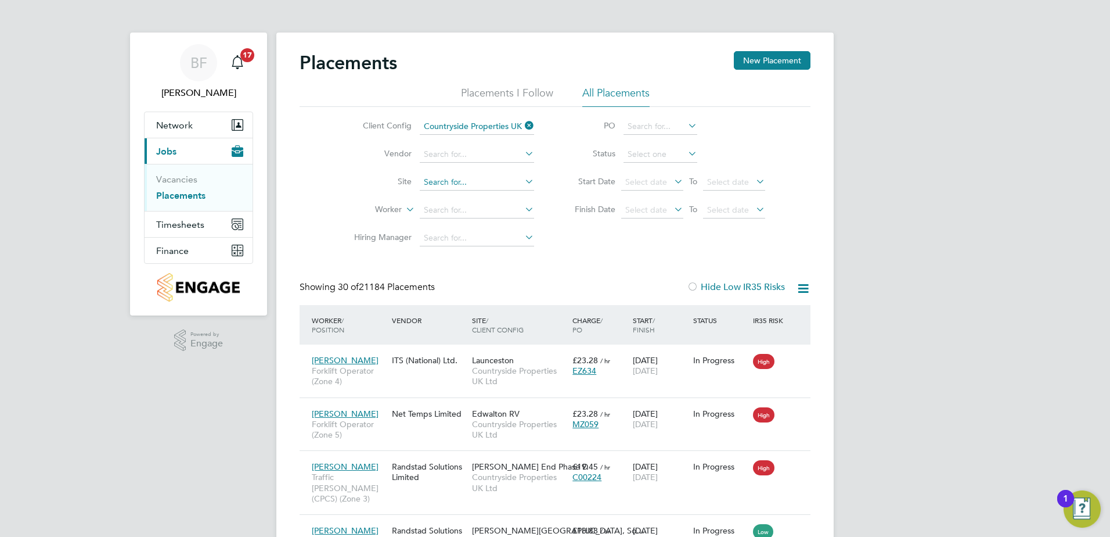
click at [452, 186] on input at bounding box center [477, 182] width 114 height 16
click at [467, 212] on li "City Gateway" at bounding box center [477, 214] width 116 height 16
type input "City Gateway"
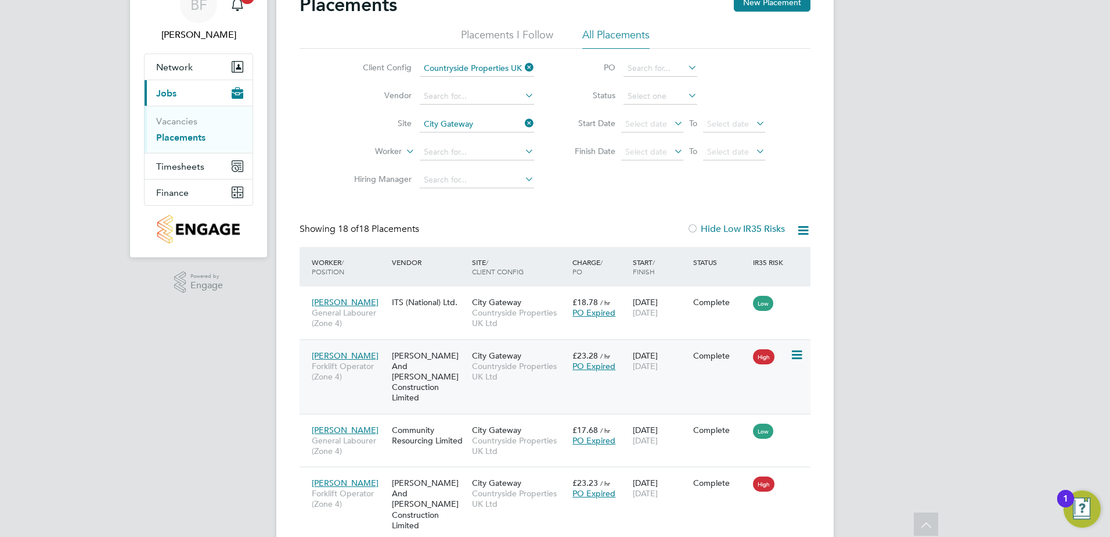
click at [357, 383] on div "Gary Coyne Forklift Operator (Zone 4)" at bounding box center [349, 366] width 80 height 44
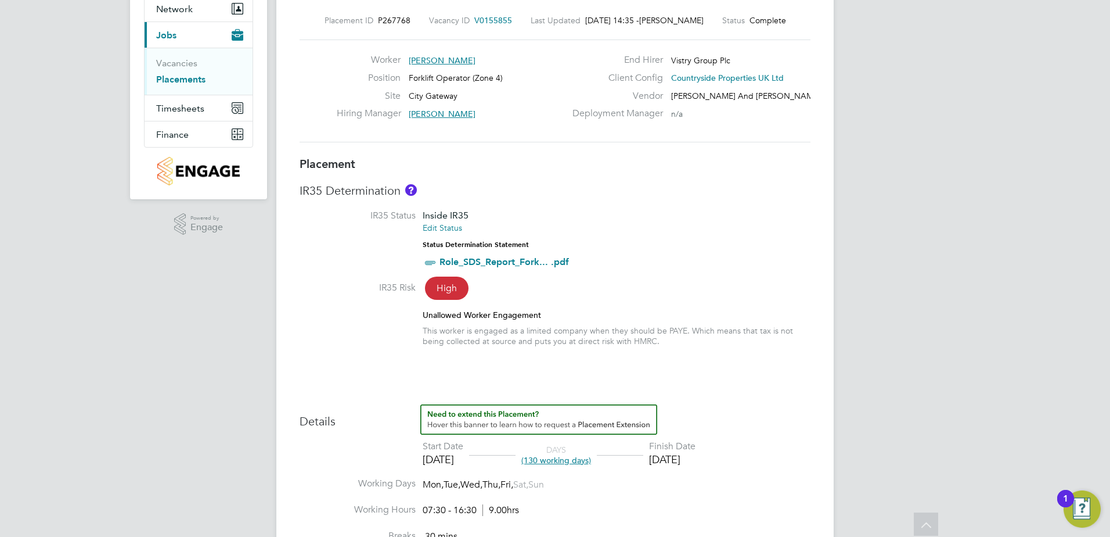
scroll to position [174, 0]
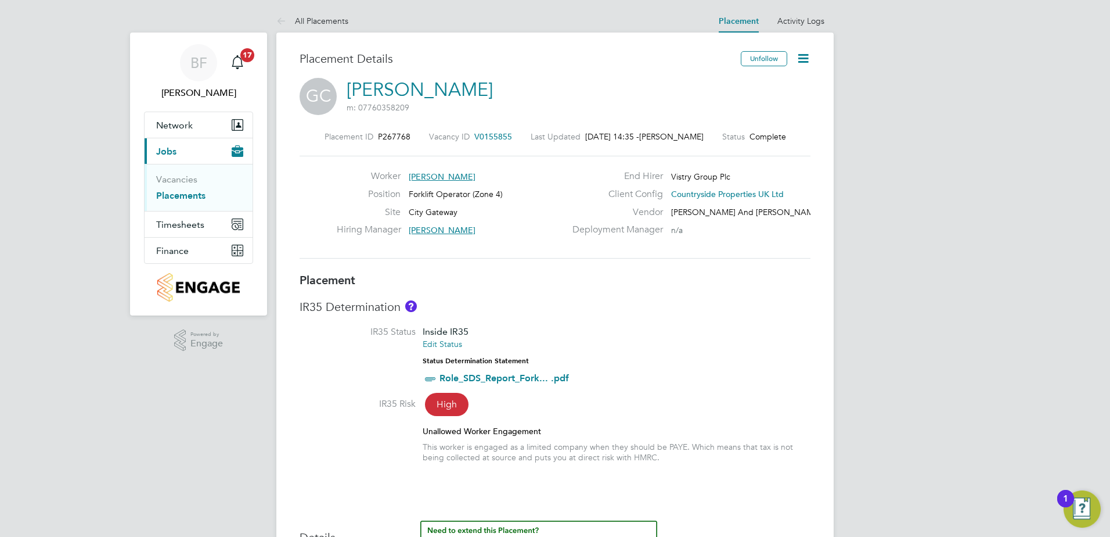
click at [184, 193] on link "Placements" at bounding box center [180, 195] width 49 height 11
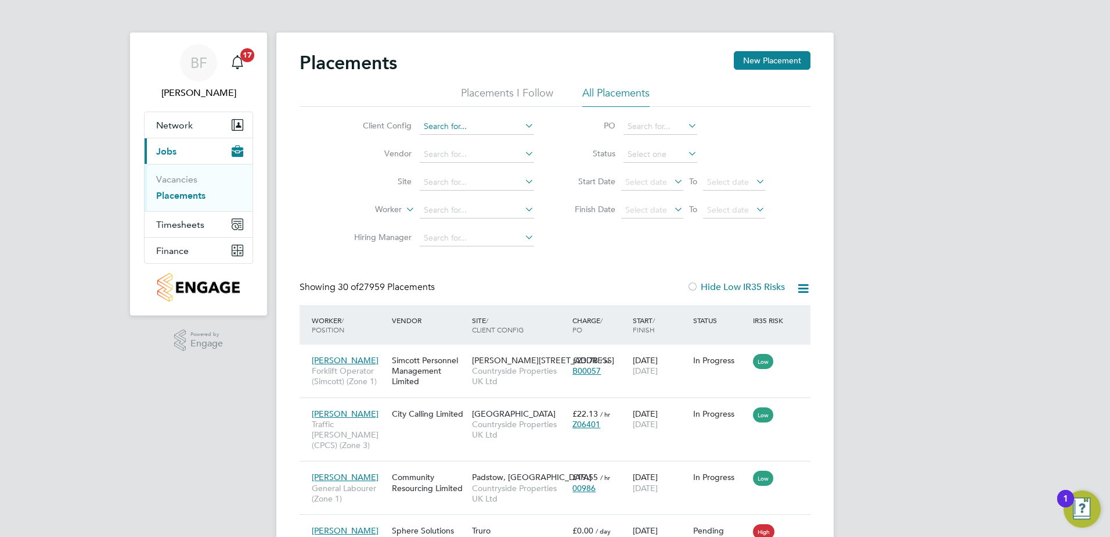
click at [449, 120] on input at bounding box center [477, 126] width 114 height 16
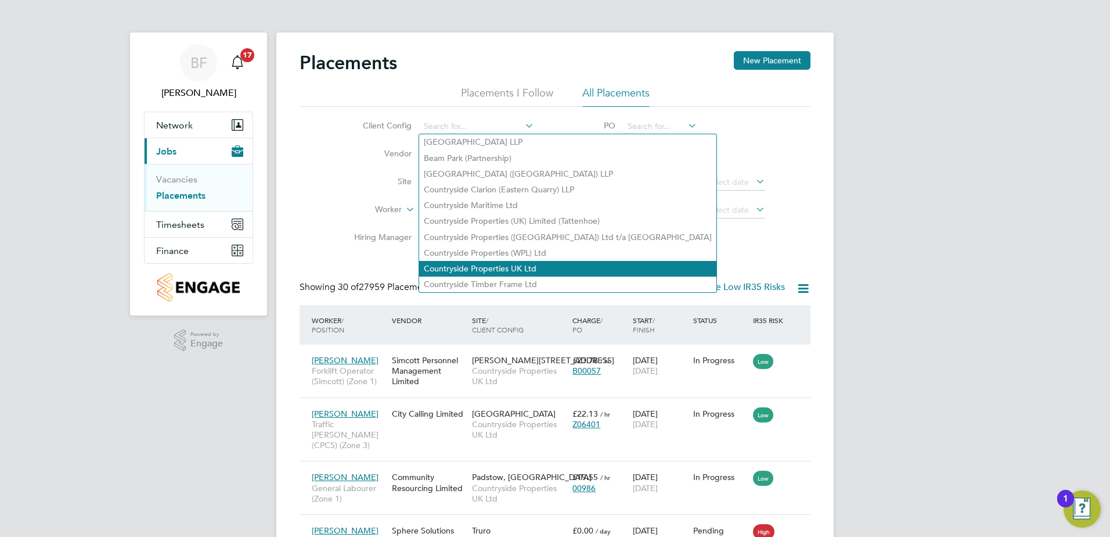
click at [467, 269] on li "Countryside Properties UK Ltd" at bounding box center [567, 269] width 297 height 16
type input "Countryside Properties UK Ltd"
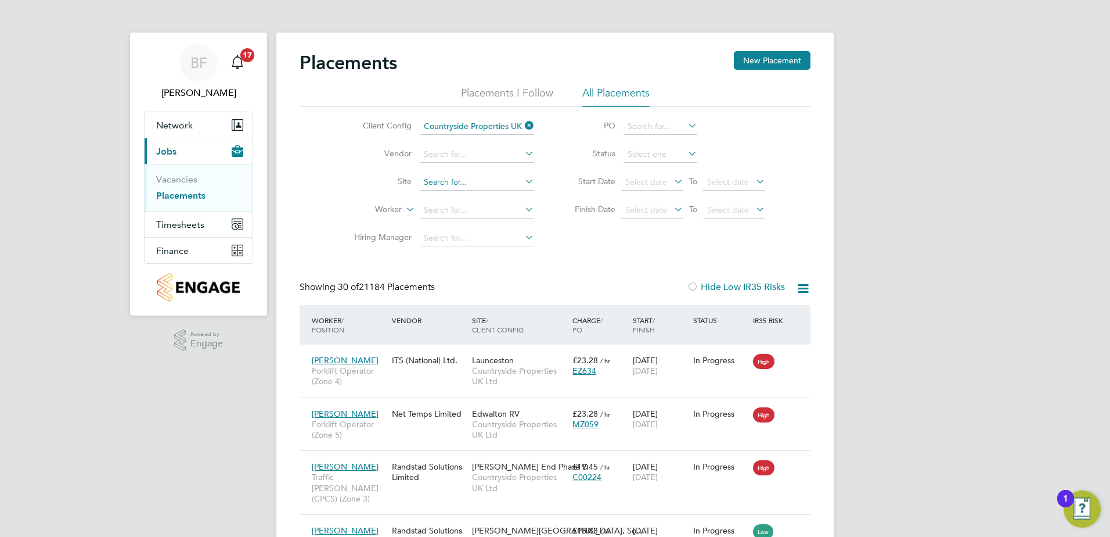
click at [458, 185] on input at bounding box center [477, 182] width 114 height 16
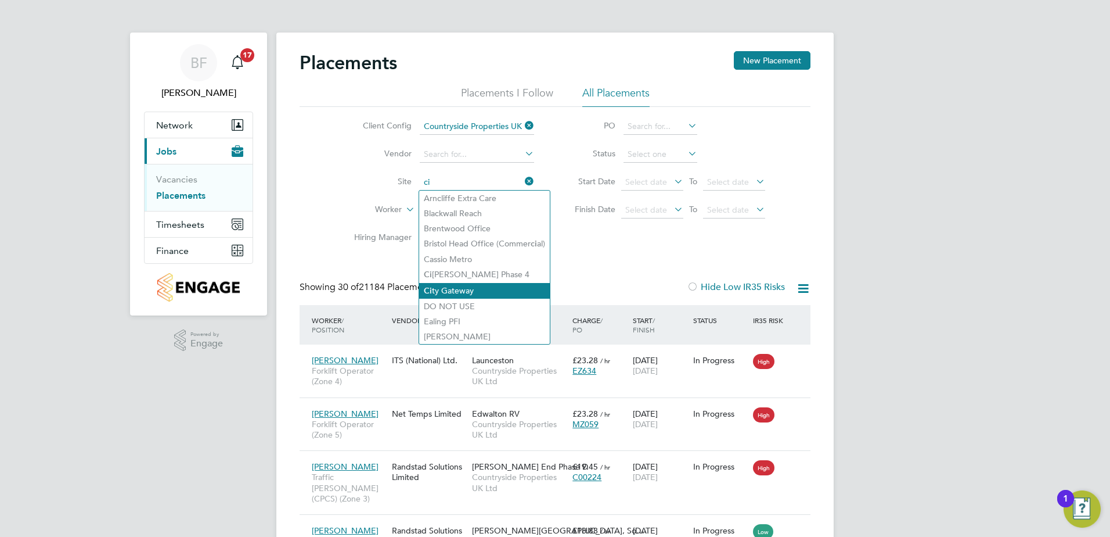
click at [453, 286] on li "Ci ty Gateway" at bounding box center [484, 291] width 131 height 16
type input "City Gateway"
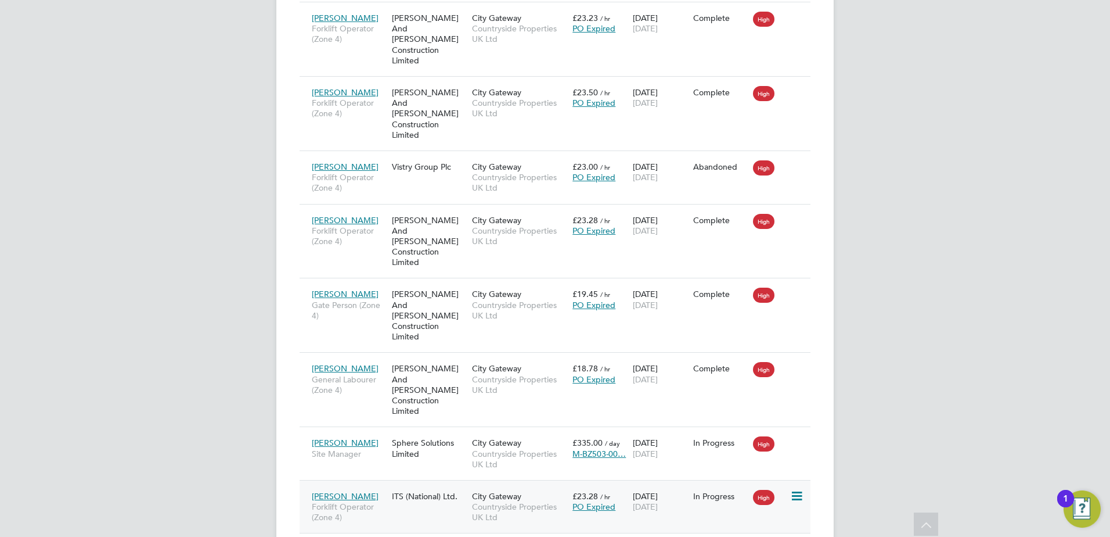
click at [359, 501] on span "Forklift Operator (Zone 4)" at bounding box center [349, 511] width 74 height 21
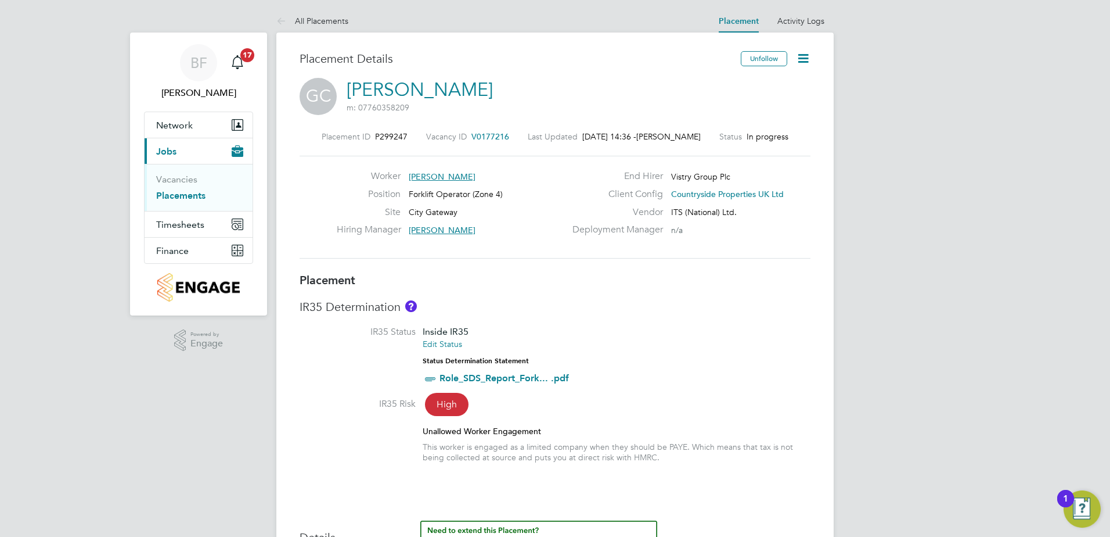
click at [798, 57] on icon at bounding box center [803, 58] width 15 height 15
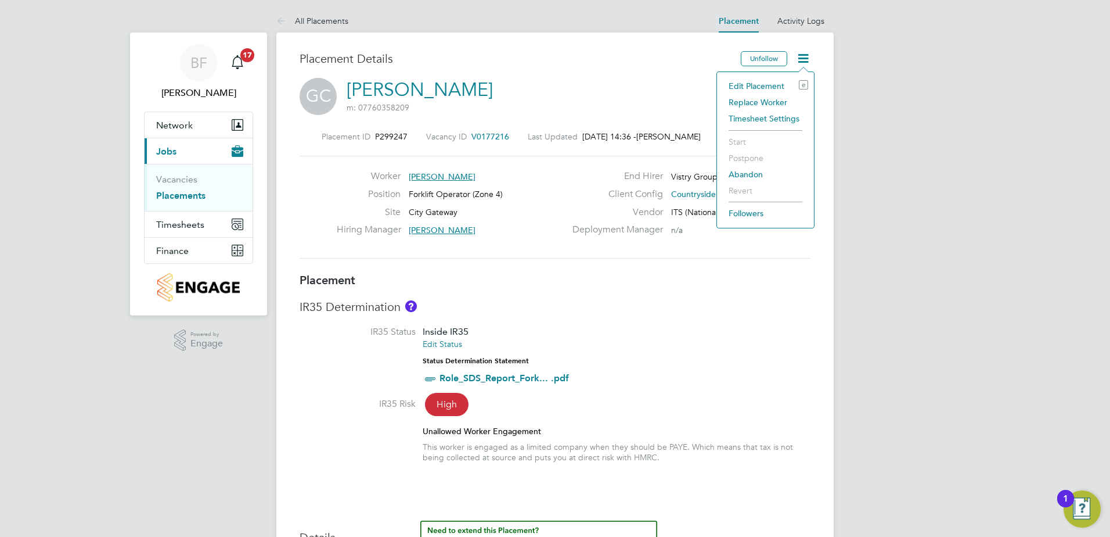
click at [739, 85] on li "Edit Placement e" at bounding box center [765, 86] width 85 height 16
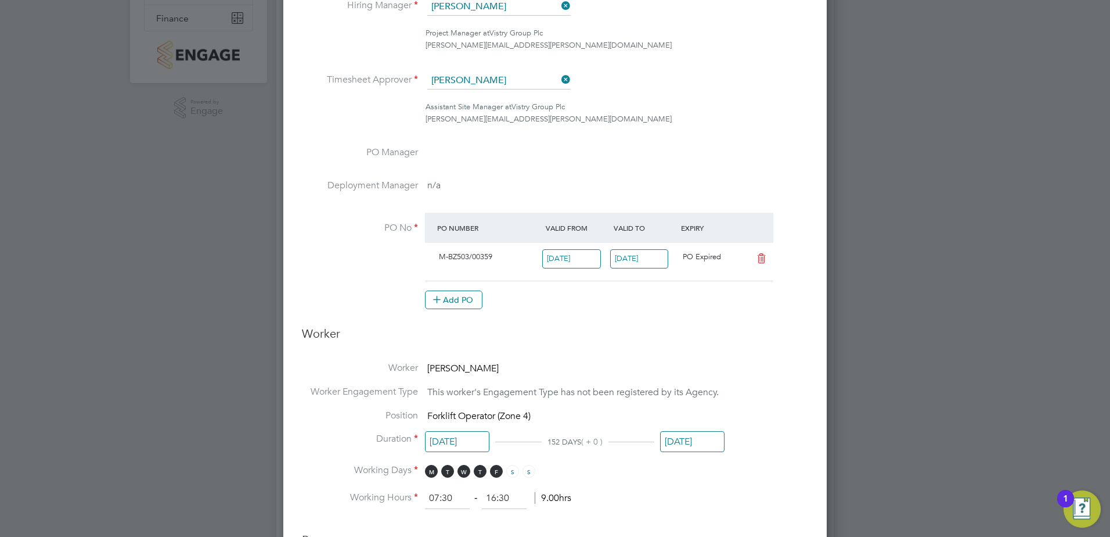
click at [631, 256] on input "[DATE]" at bounding box center [639, 258] width 59 height 19
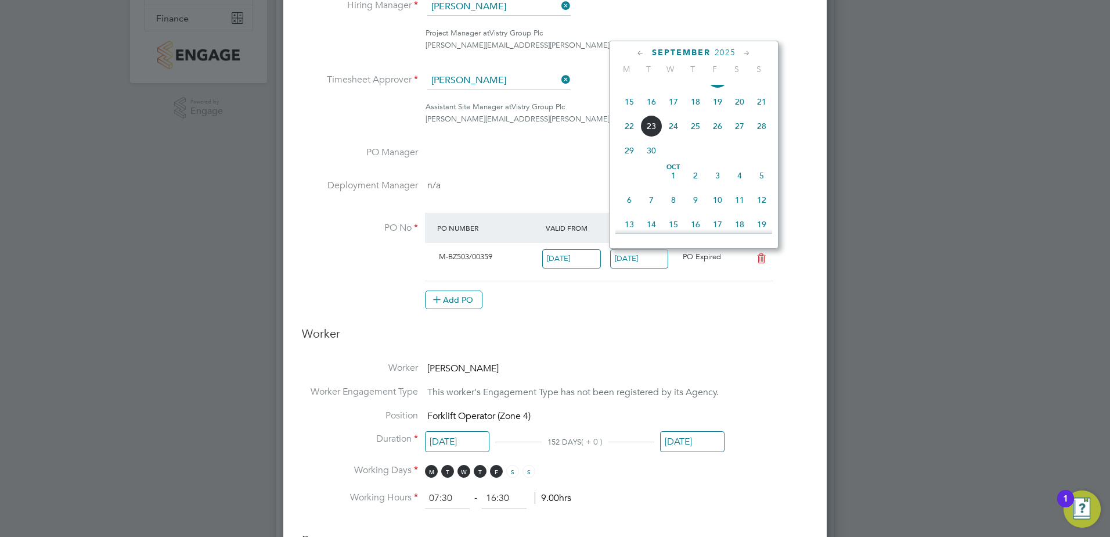
click at [714, 211] on span "10" at bounding box center [718, 200] width 22 height 22
type input "[DATE]"
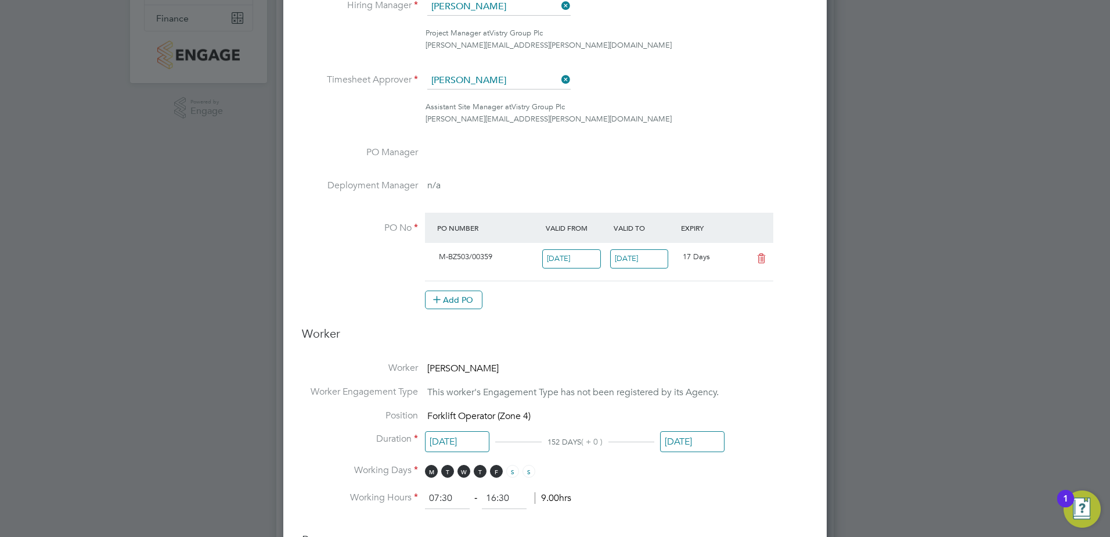
click at [774, 386] on li "Worker Engagement Type This worker's Engagement Type has not been registered by…" at bounding box center [555, 398] width 506 height 24
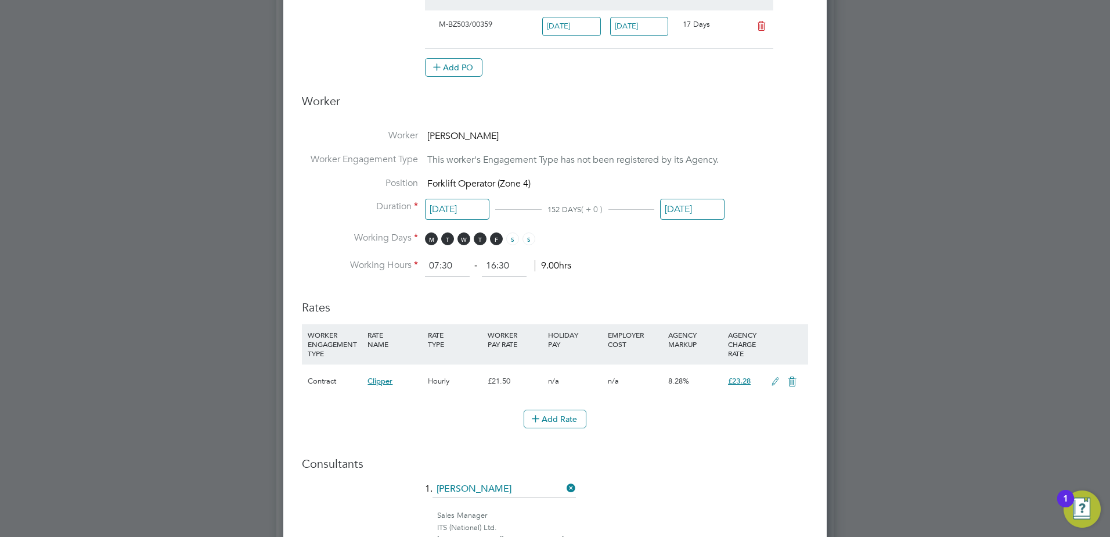
click at [700, 205] on input "[DATE]" at bounding box center [692, 209] width 64 height 21
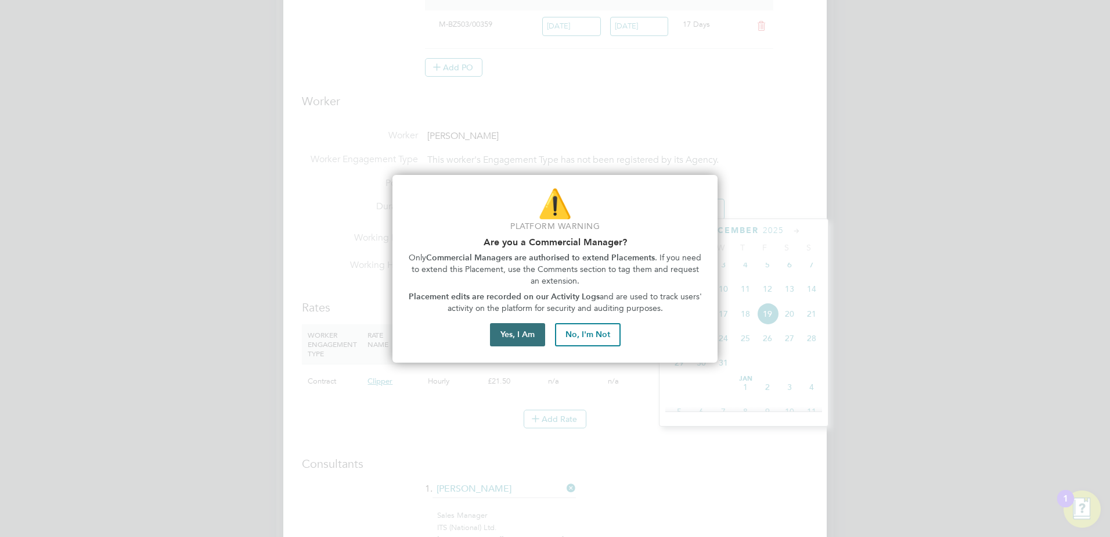
click at [524, 336] on button "Yes, I Am" at bounding box center [517, 334] width 55 height 23
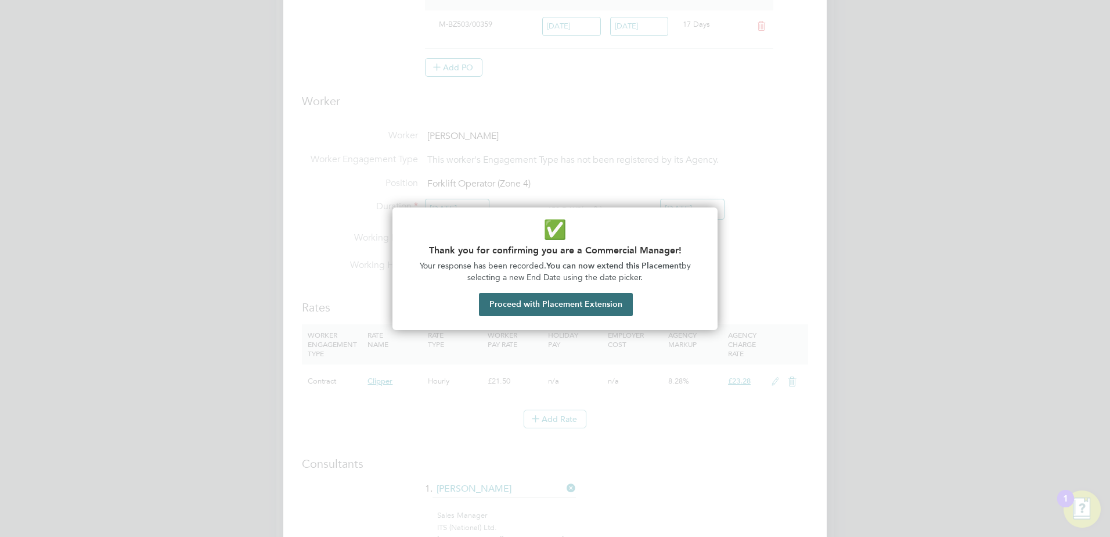
click at [538, 302] on button "Proceed with Placement Extension" at bounding box center [556, 304] width 154 height 23
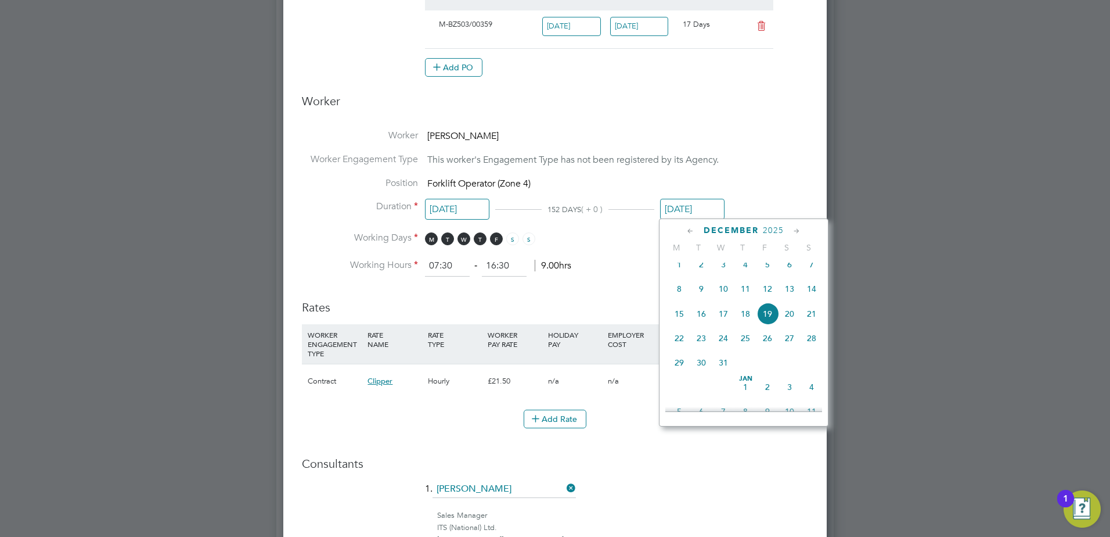
click at [689, 228] on icon at bounding box center [690, 231] width 11 height 13
click at [769, 321] on span "17" at bounding box center [768, 320] width 22 height 22
type input "[DATE]"
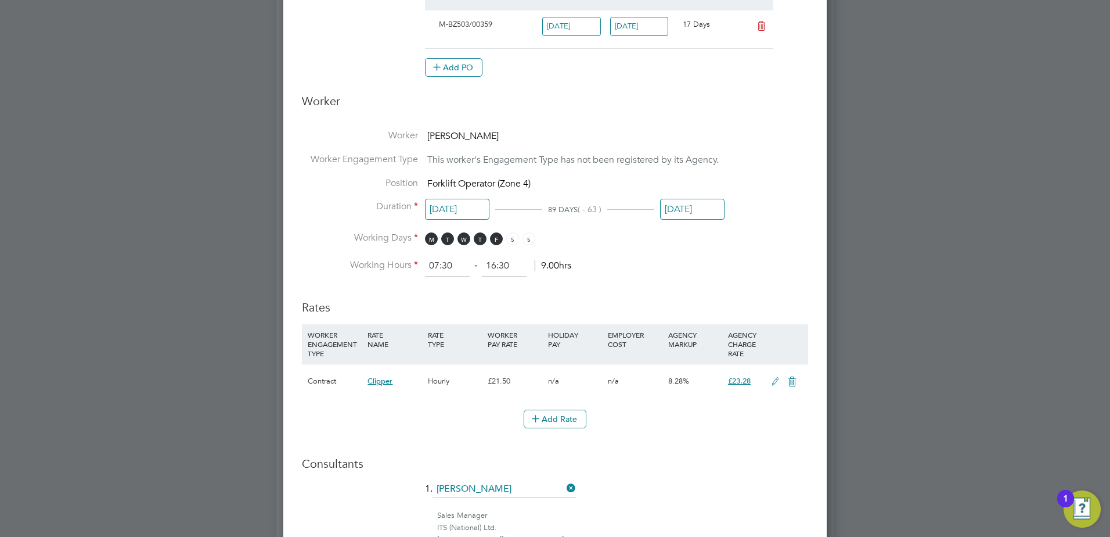
click at [761, 272] on li "Working Hours 07:30 ‐ 16:30 9.00hrs" at bounding box center [555, 266] width 506 height 21
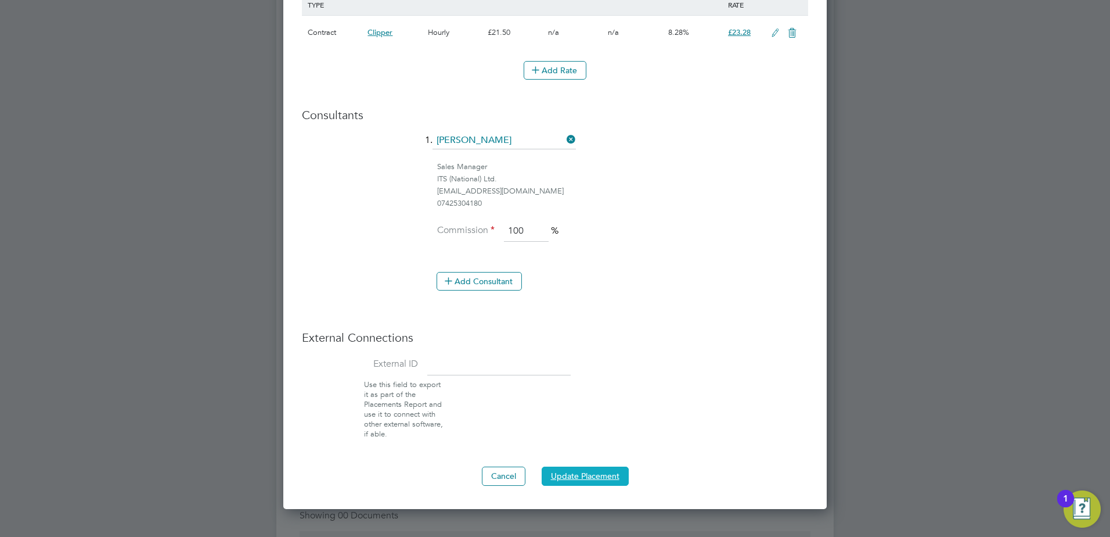
click at [587, 476] on button "Update Placement" at bounding box center [585, 475] width 87 height 19
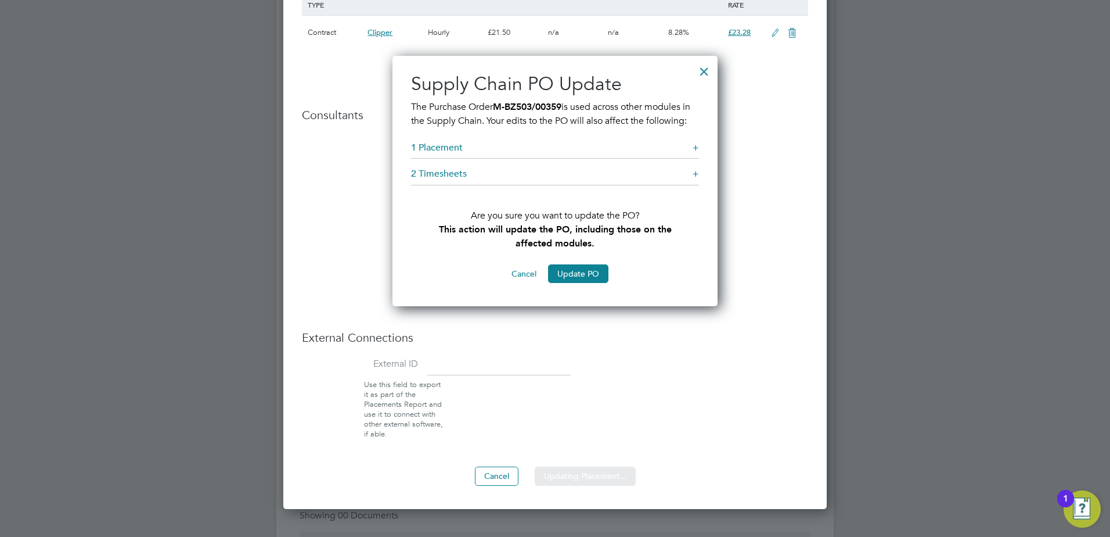
click at [580, 283] on div "Sorry, we are having problems connecting to our services." at bounding box center [554, 196] width 557 height 2001
click at [574, 283] on button "Update PO" at bounding box center [578, 273] width 60 height 19
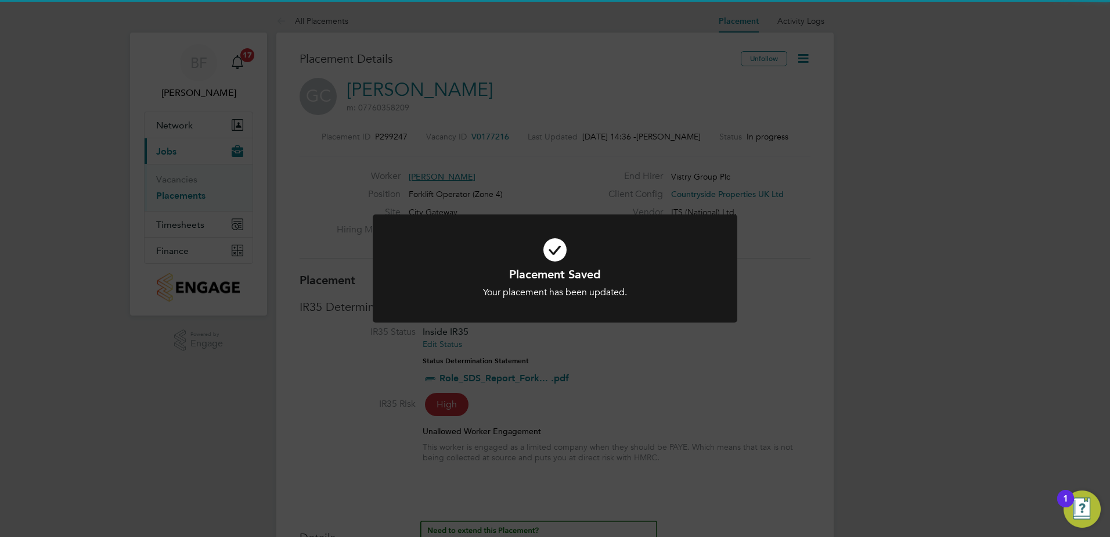
click at [697, 292] on div "Your placement has been updated." at bounding box center [555, 292] width 302 height 12
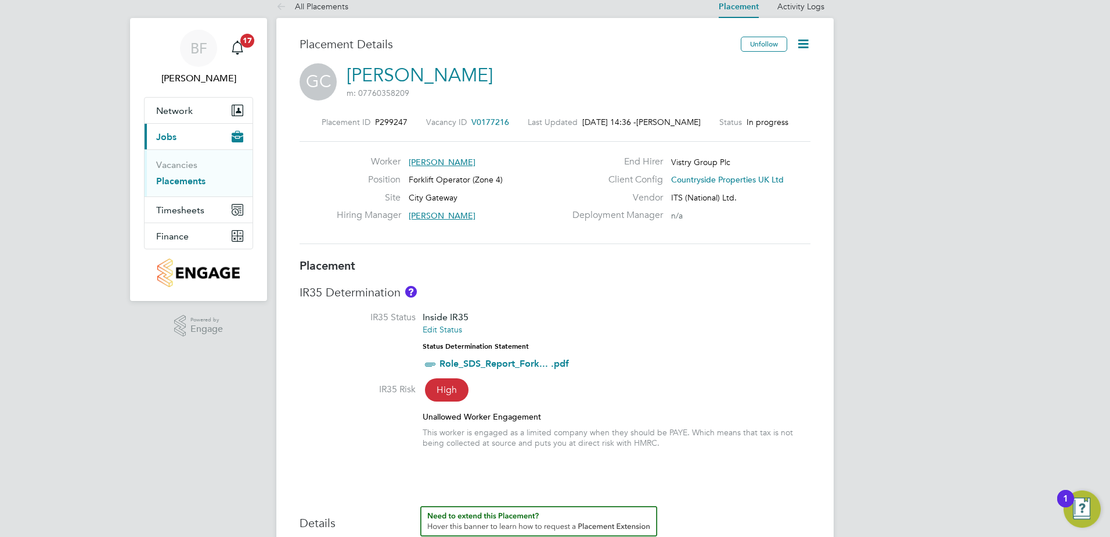
click at [757, 311] on div "IR35 Determination IR35 Status Inside IR35 Edit Status Status Determination Sta…" at bounding box center [555, 372] width 511 height 175
